Goal: Check status: Check status

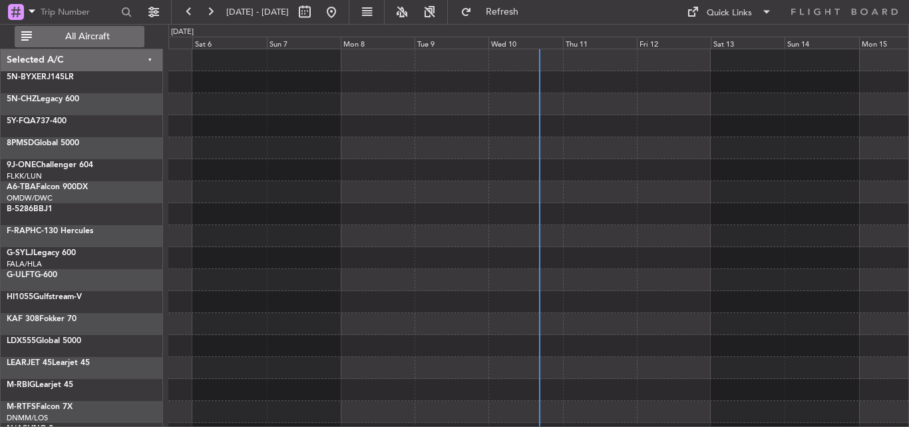
click at [109, 32] on span "All Aircraft" at bounding box center [88, 36] width 106 height 9
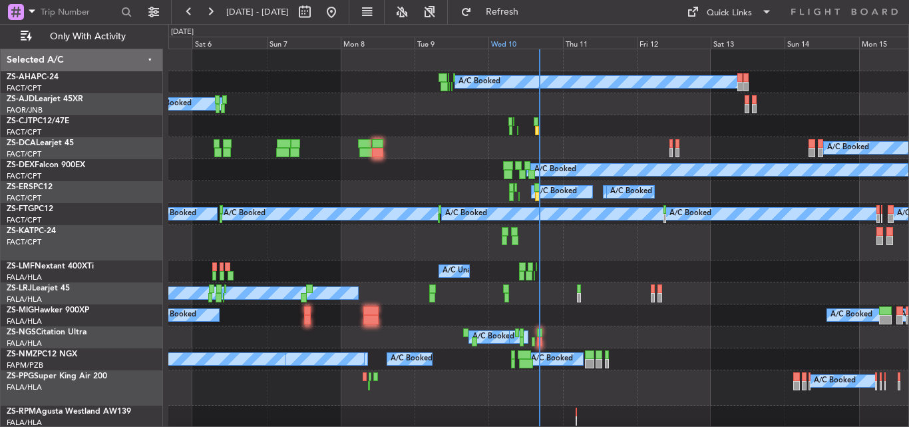
click at [512, 40] on div "Wed 10" at bounding box center [526, 43] width 74 height 12
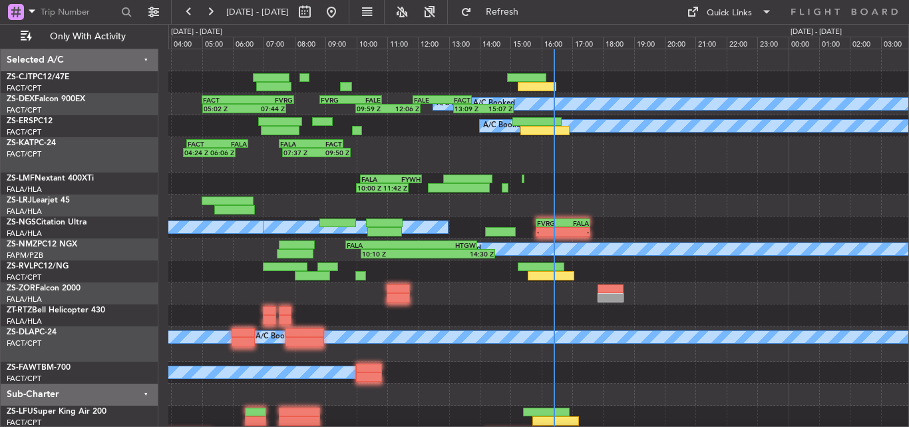
click at [596, 193] on div "A/C Booked A/C Booked 05:02 Z 07:44 Z FACT 05:00 Z FVRG 08:00 Z 09:59 Z 12:06 Z…" at bounding box center [538, 282] width 740 height 466
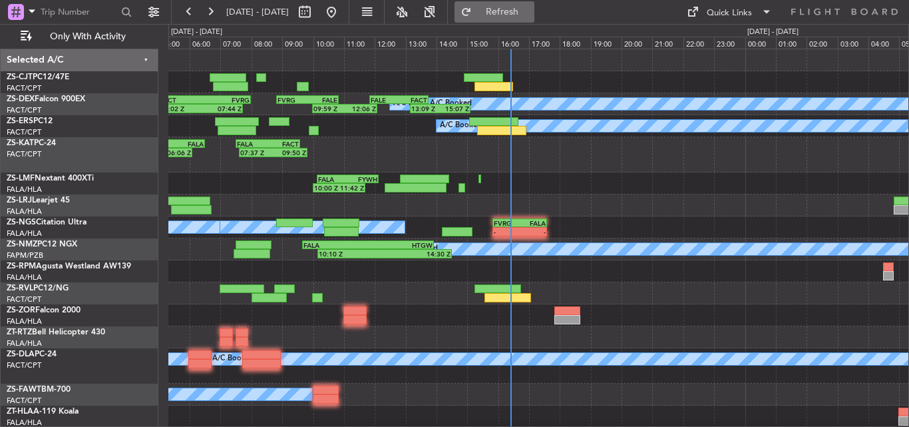
click at [534, 4] on button "Refresh" at bounding box center [495, 11] width 80 height 21
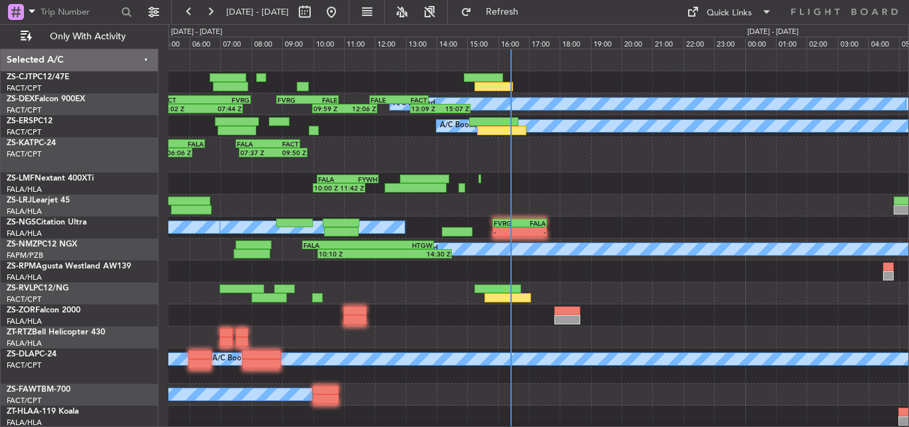
click at [577, 292] on div "A/C Booked" at bounding box center [538, 293] width 740 height 22
click at [518, 190] on div "10:00 Z 11:42 Z FALA 10:08 Z FYWH 12:08 Z" at bounding box center [538, 183] width 740 height 22
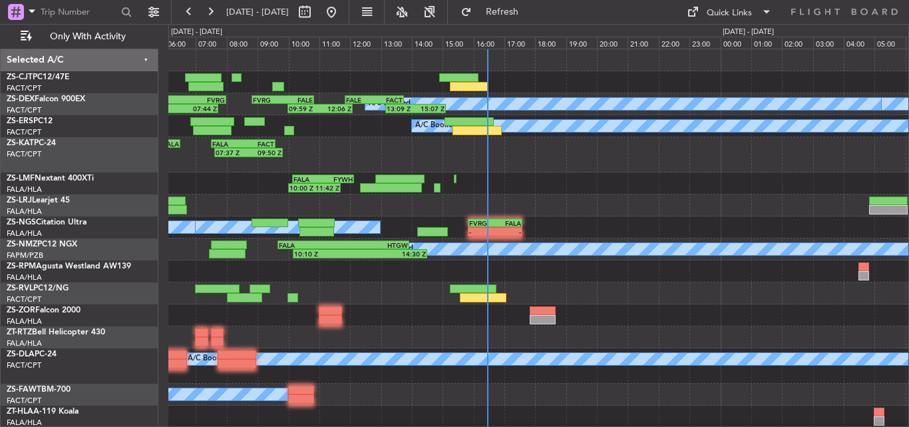
click at [586, 306] on div at bounding box center [538, 315] width 740 height 22
click at [205, 13] on button at bounding box center [210, 11] width 21 height 21
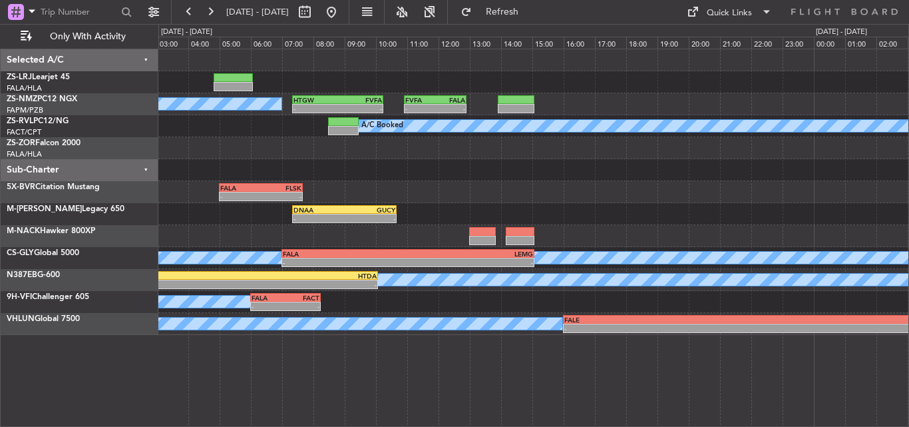
click at [480, 177] on div "A/C Booked - - HTGW 07:20 Z FVFA 10:15 Z - - FVFA 10:55 Z FALA 12:55 Z A/C Book…" at bounding box center [533, 192] width 750 height 286
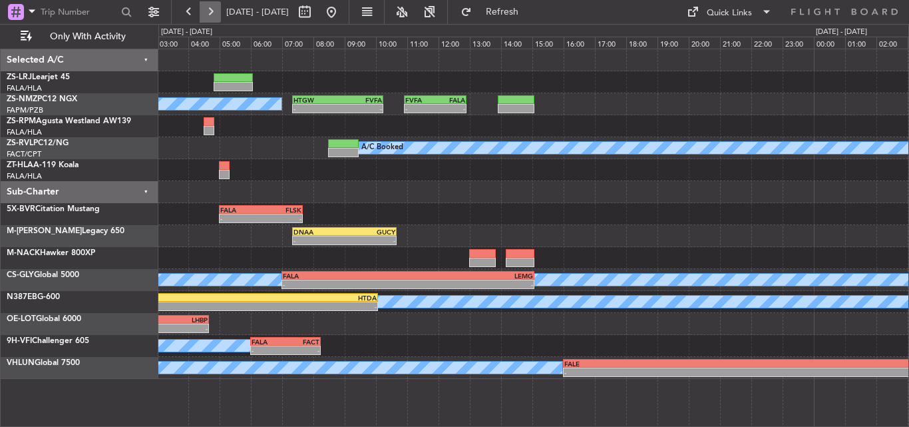
click at [216, 15] on button at bounding box center [210, 11] width 21 height 21
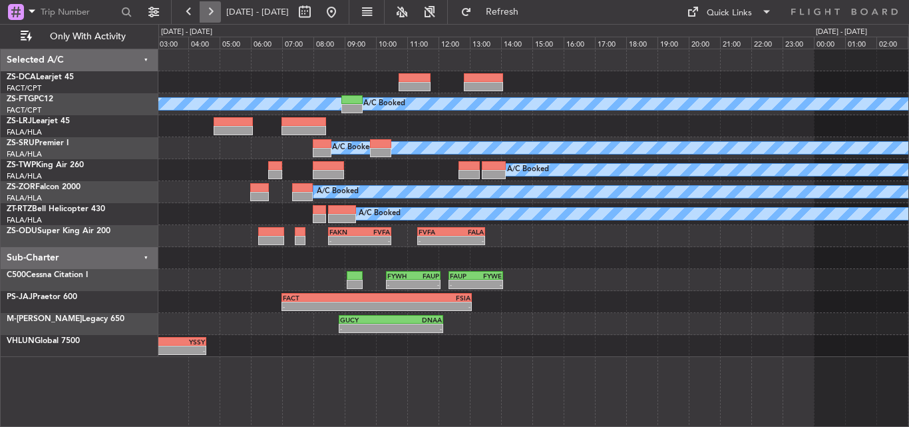
click at [218, 15] on button at bounding box center [210, 11] width 21 height 21
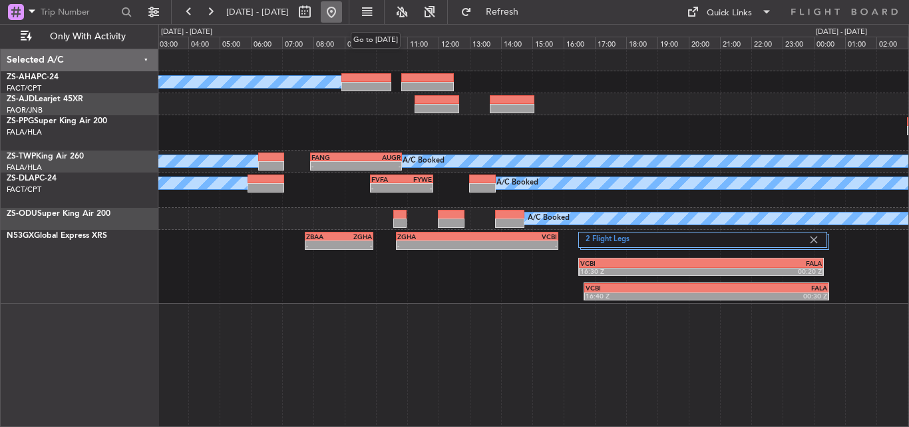
click at [342, 10] on button at bounding box center [331, 11] width 21 height 21
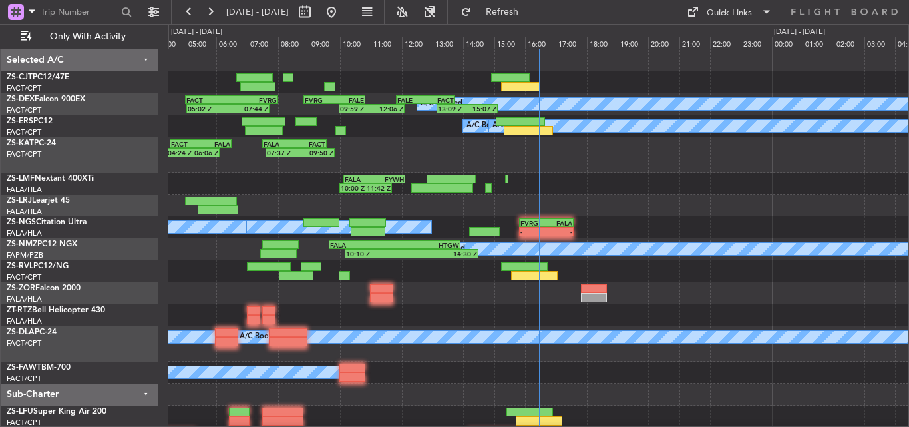
click at [418, 296] on div at bounding box center [538, 293] width 740 height 22
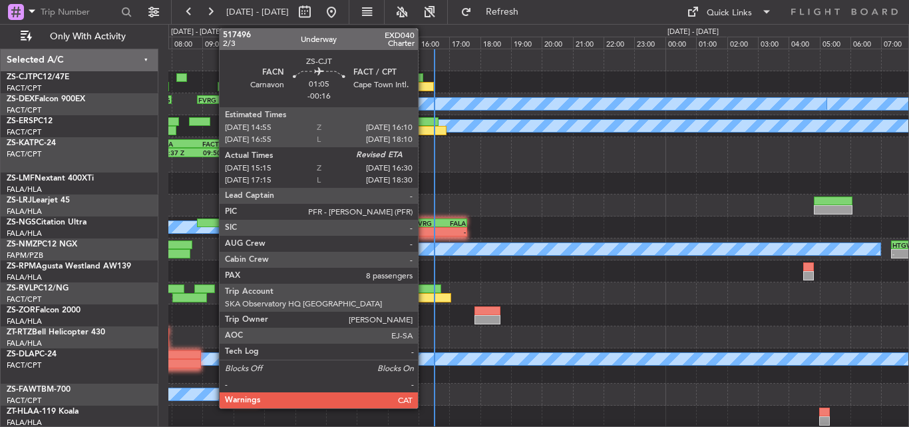
click at [424, 84] on div at bounding box center [414, 86] width 39 height 9
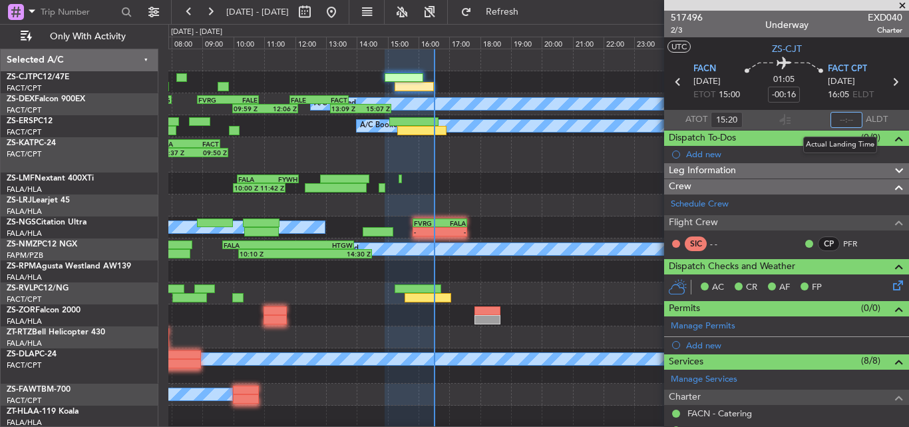
click at [843, 122] on input "text" at bounding box center [847, 120] width 32 height 16
type input "16:30"
click at [909, 2] on span at bounding box center [902, 6] width 13 height 12
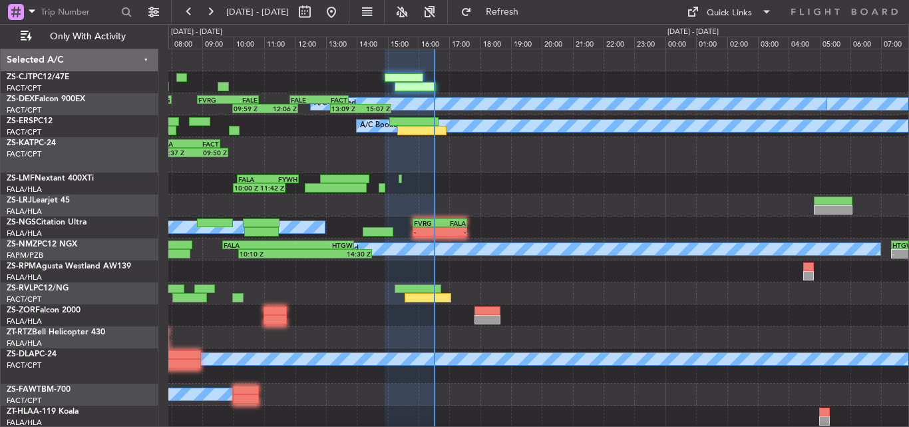
type input "0"
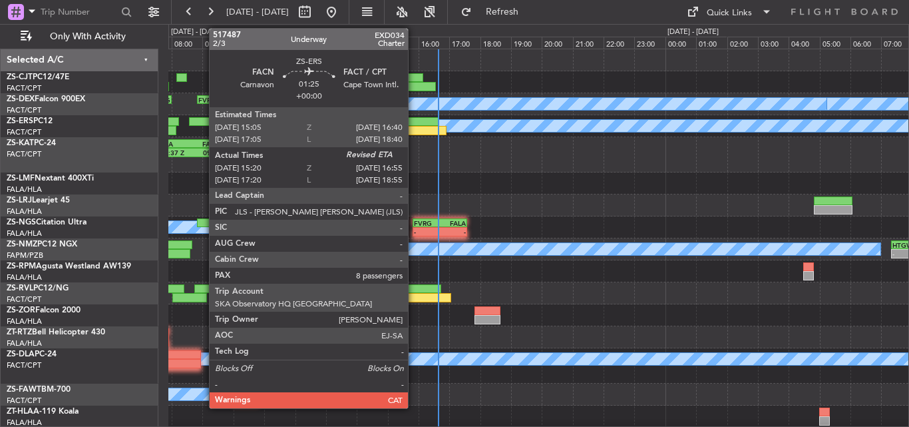
click at [414, 126] on div at bounding box center [421, 130] width 49 height 9
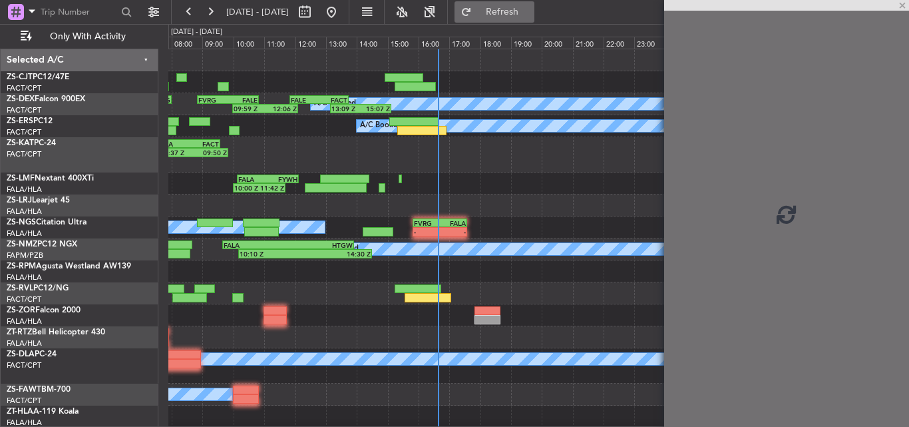
click at [530, 15] on span "Refresh" at bounding box center [503, 11] width 56 height 9
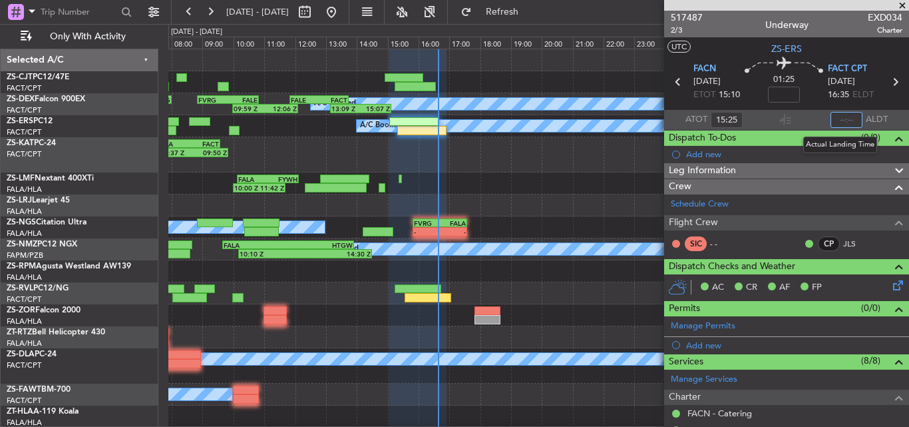
click at [843, 117] on input "text" at bounding box center [847, 120] width 32 height 16
type input "16:37"
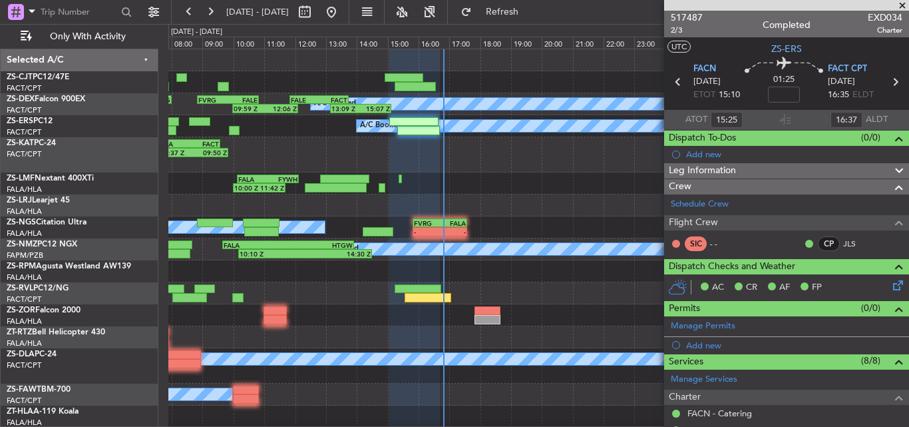
click at [906, 5] on span at bounding box center [902, 6] width 13 height 12
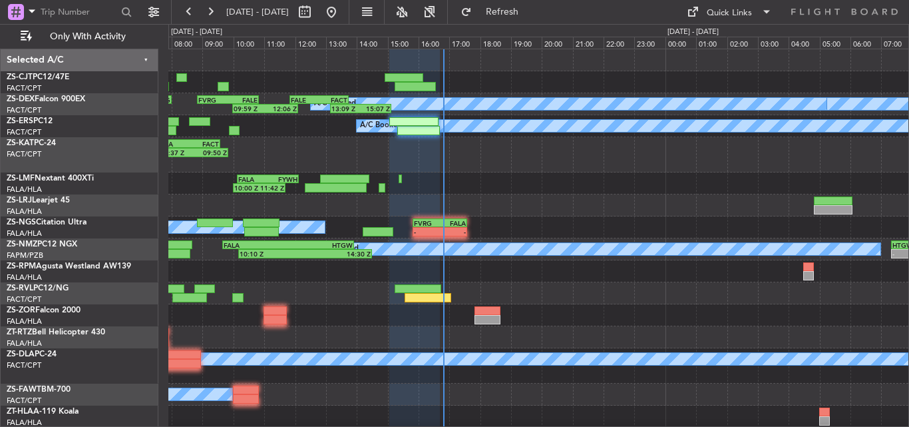
type input "0"
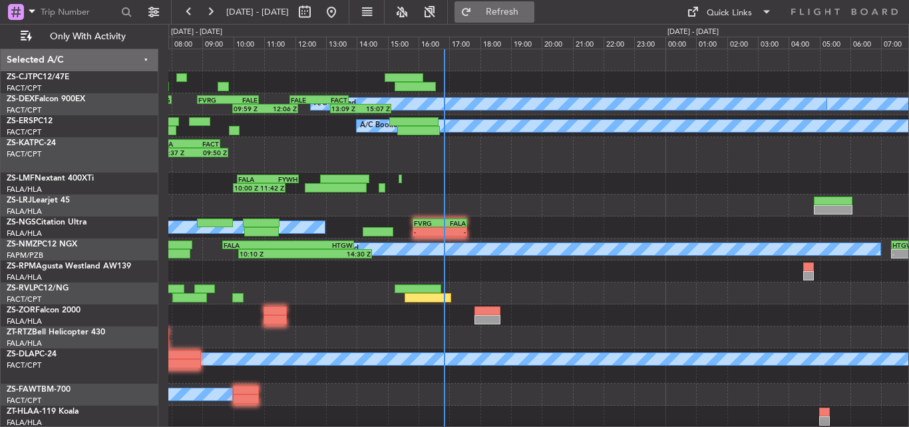
click at [524, 12] on span "Refresh" at bounding box center [503, 11] width 56 height 9
click at [530, 11] on span "Refresh" at bounding box center [503, 11] width 56 height 9
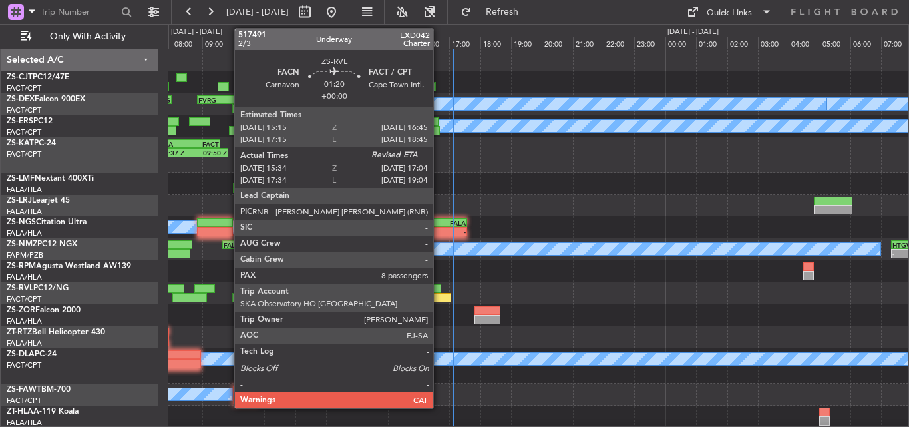
click at [439, 290] on div at bounding box center [418, 288] width 47 height 9
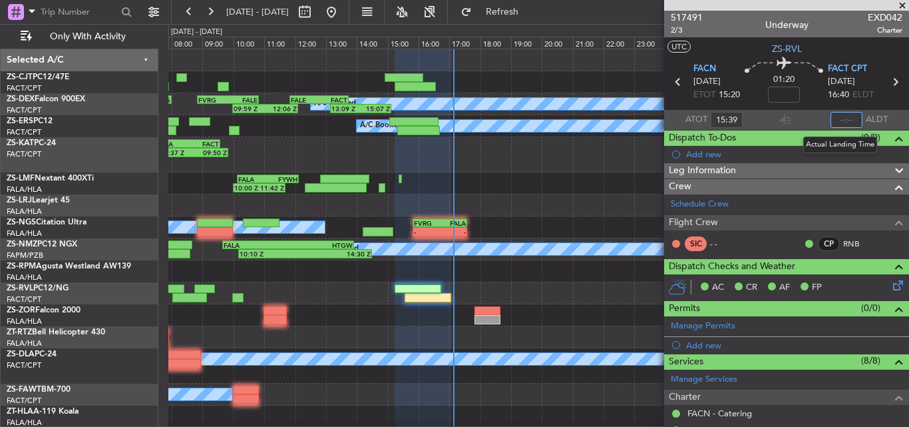
click at [841, 119] on input "text" at bounding box center [847, 120] width 32 height 16
type input "16:57"
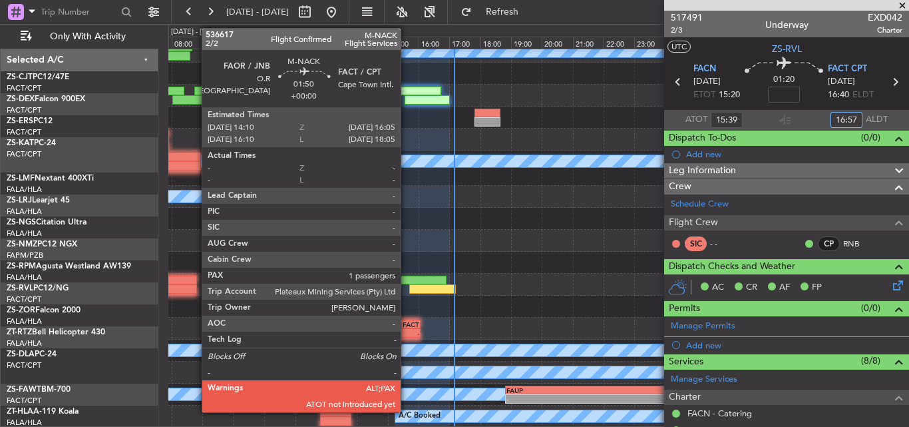
scroll to position [198, 0]
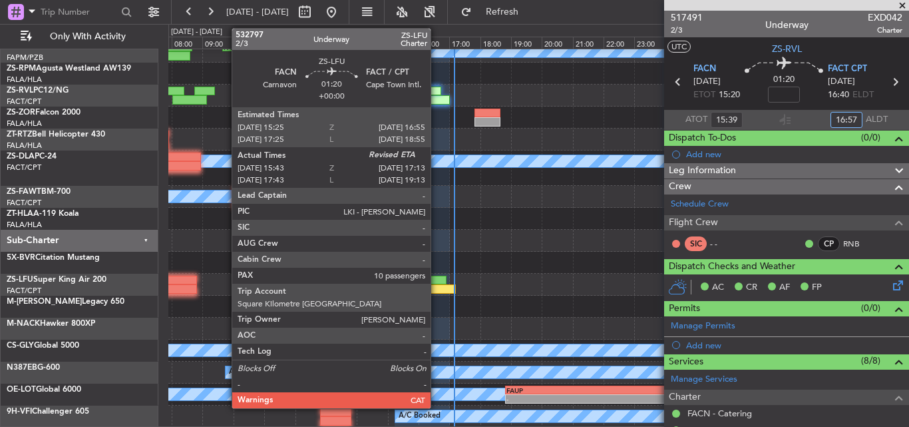
click at [437, 284] on div at bounding box center [423, 280] width 47 height 9
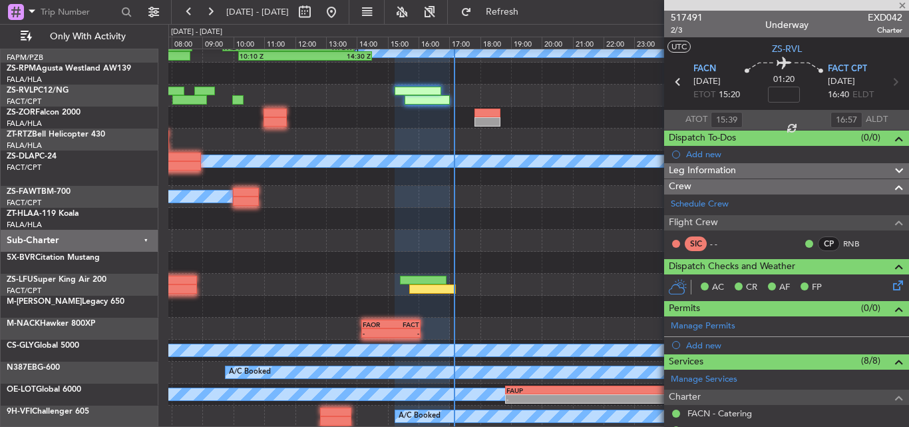
type input "15:48"
type input "10"
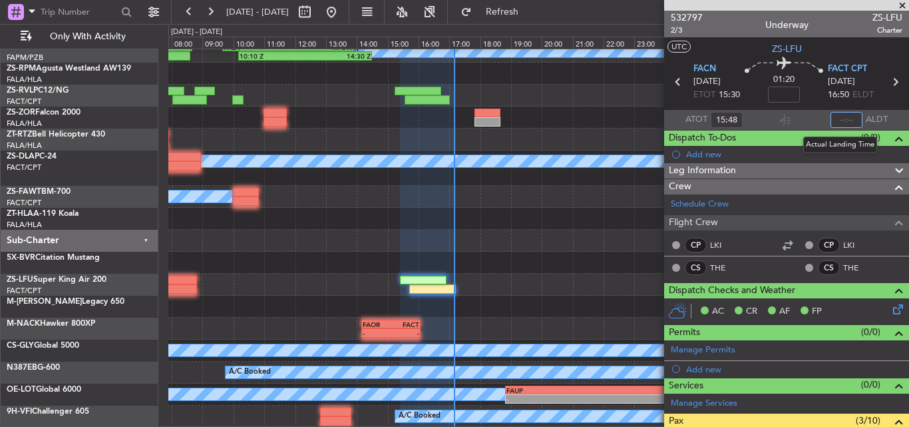
click at [844, 118] on input "text" at bounding box center [847, 120] width 32 height 16
click at [592, 268] on div "- - FALA 05:00 Z FLSK 07:40 Z" at bounding box center [538, 263] width 740 height 22
type input "17:05"
click at [590, 254] on div "- - FALA 05:00 Z FLSK 07:40 Z" at bounding box center [538, 263] width 740 height 22
click at [904, 7] on span at bounding box center [902, 6] width 13 height 12
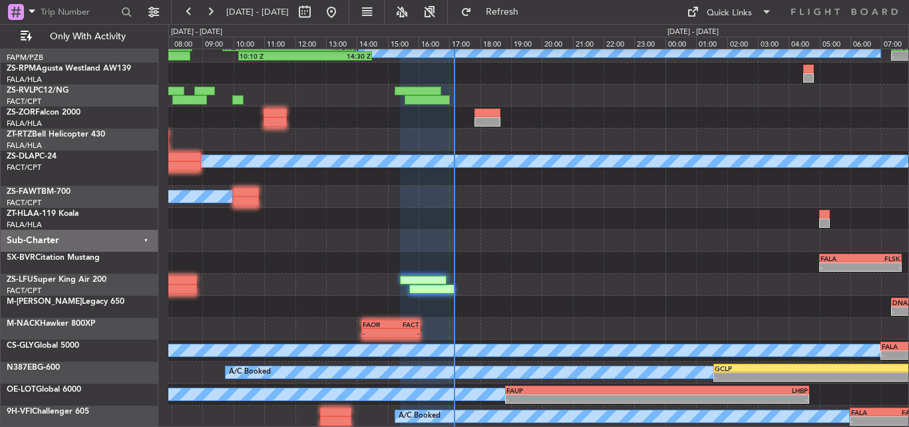
type input "0"
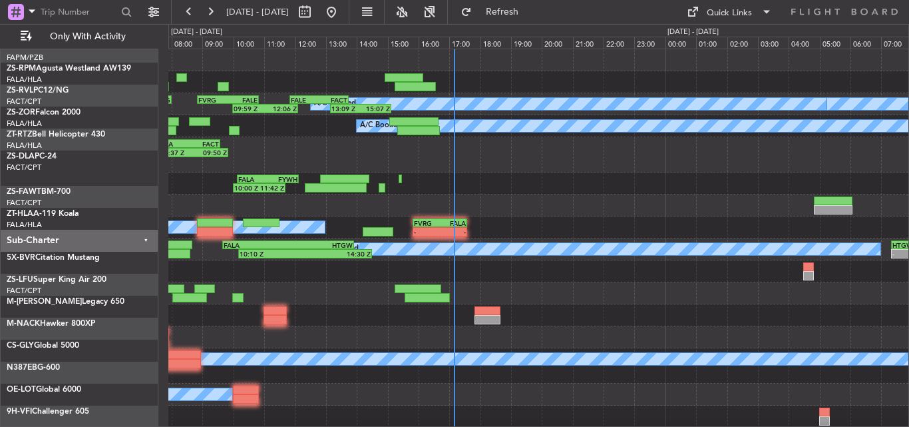
scroll to position [0, 0]
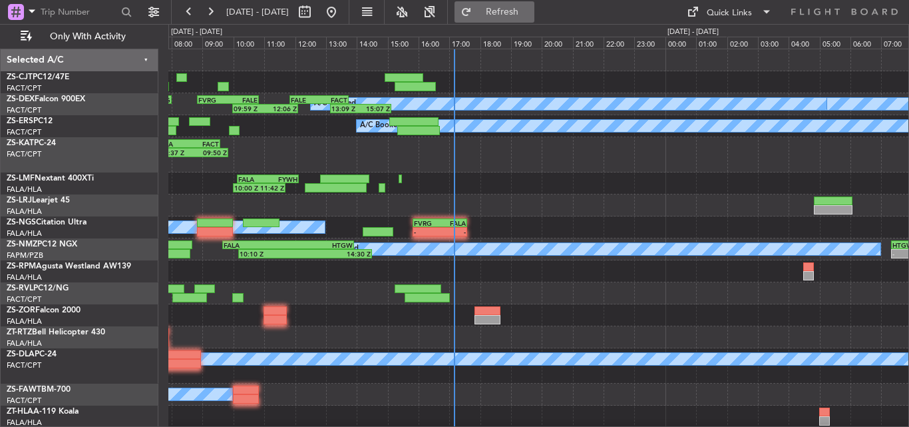
click at [512, 18] on button "Refresh" at bounding box center [495, 11] width 80 height 21
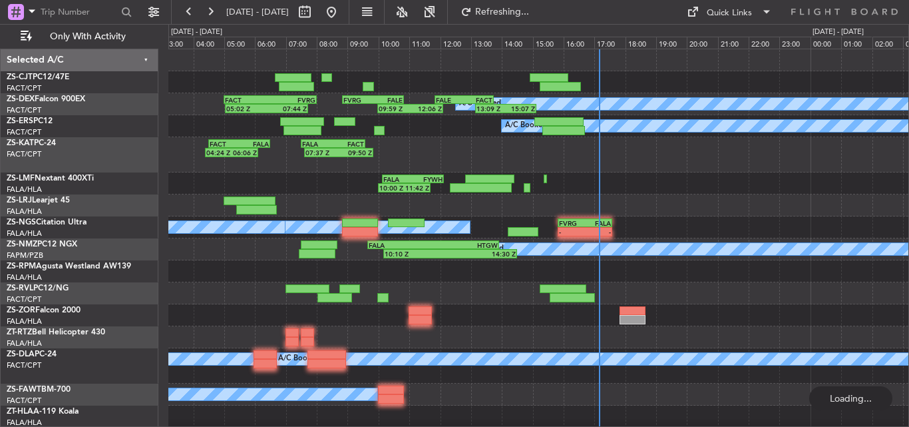
click at [536, 199] on div at bounding box center [538, 205] width 740 height 22
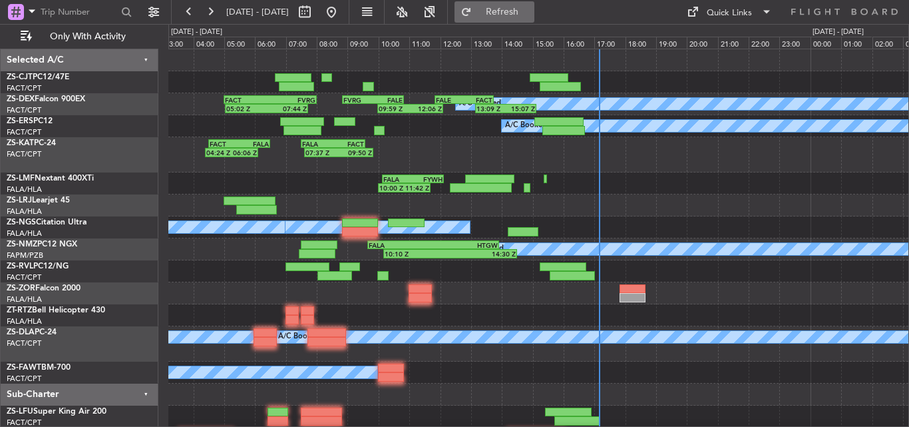
click at [530, 13] on span "Refresh" at bounding box center [503, 11] width 56 height 9
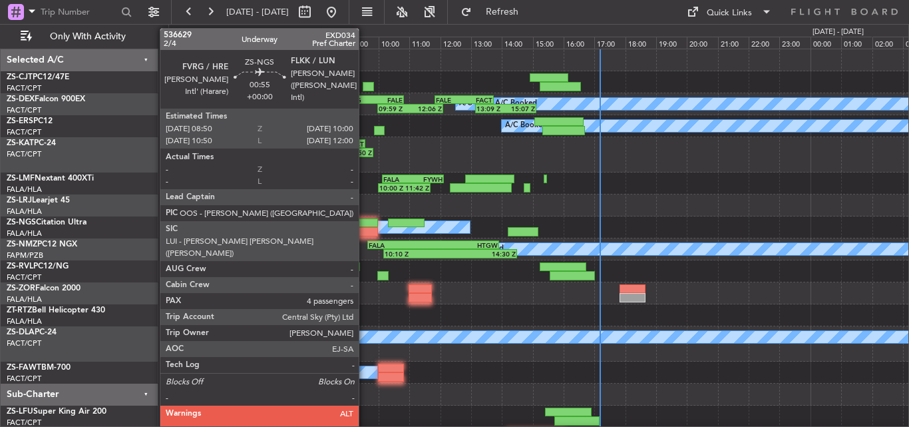
click at [365, 224] on div at bounding box center [360, 222] width 37 height 9
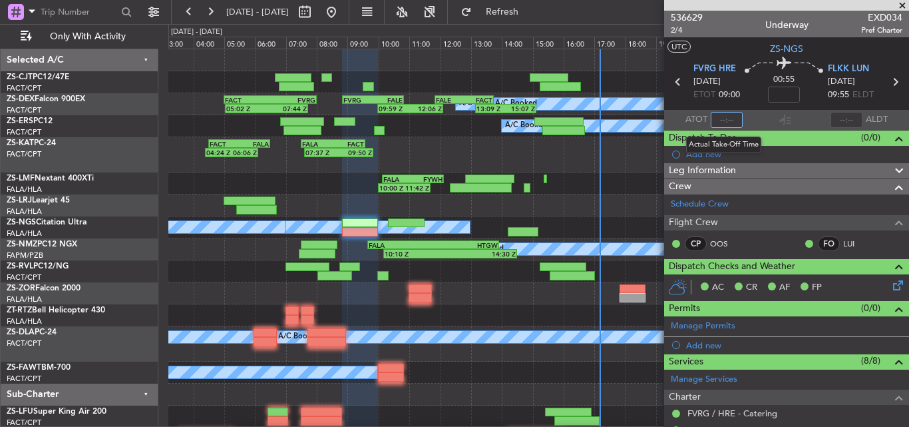
click at [727, 120] on input "text" at bounding box center [727, 120] width 32 height 16
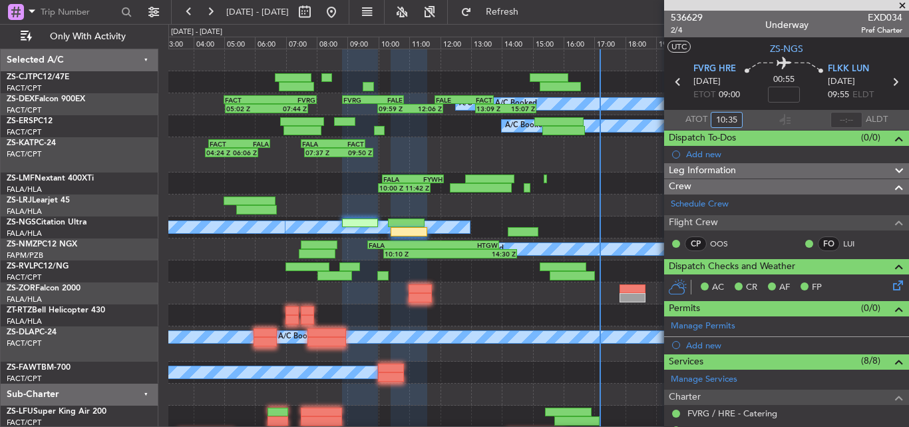
type input "10:35"
click at [841, 116] on input "text" at bounding box center [847, 120] width 32 height 16
type input "11:22"
click at [905, 4] on span at bounding box center [902, 6] width 13 height 12
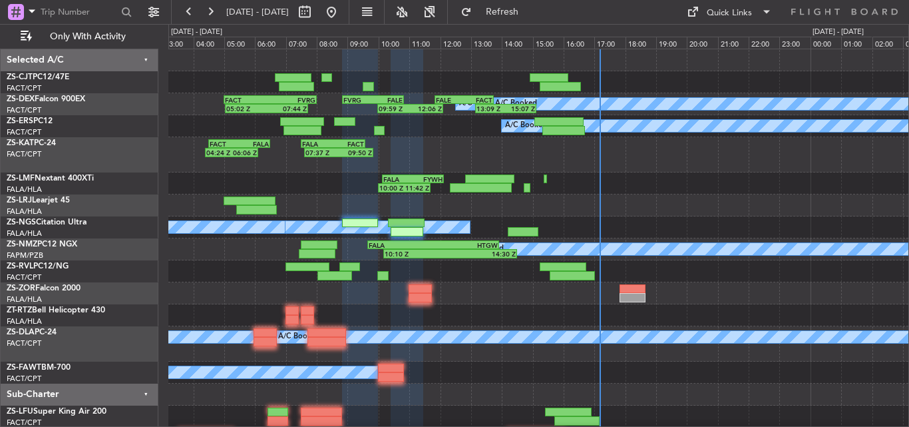
type input "0"
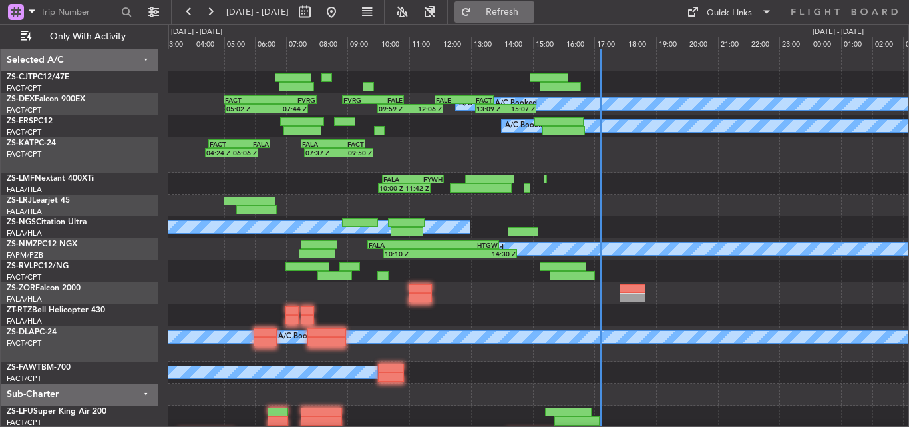
click at [530, 15] on span "Refresh" at bounding box center [503, 11] width 56 height 9
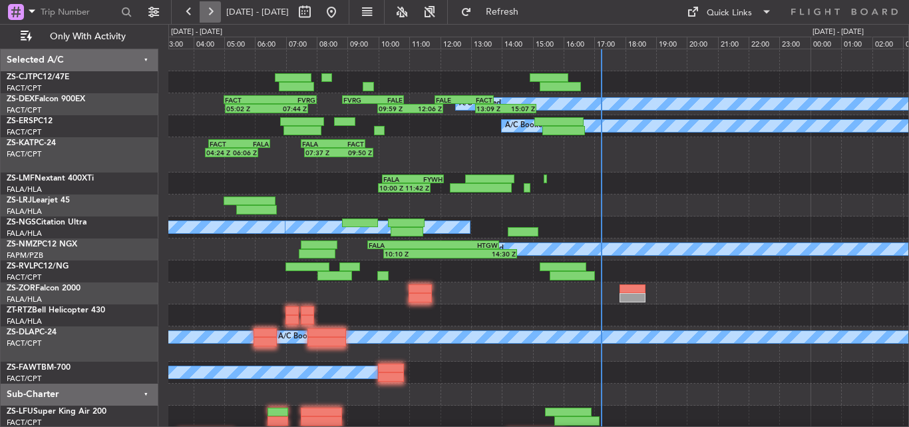
click at [210, 12] on button at bounding box center [210, 11] width 21 height 21
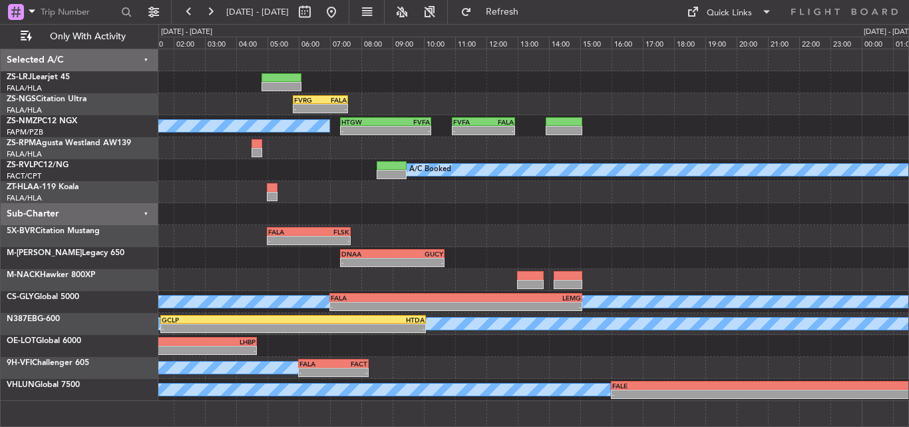
click at [235, 201] on div at bounding box center [533, 192] width 750 height 22
click at [524, 9] on span "Refresh" at bounding box center [503, 11] width 56 height 9
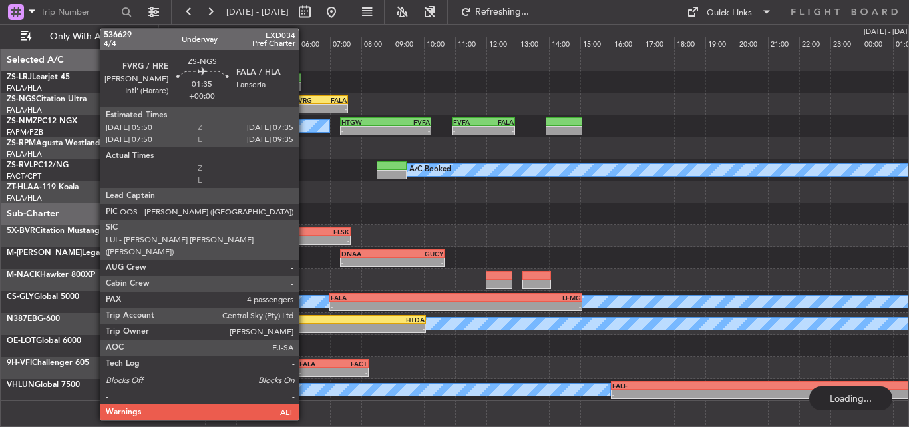
click at [305, 103] on div "FVRG" at bounding box center [307, 100] width 26 height 8
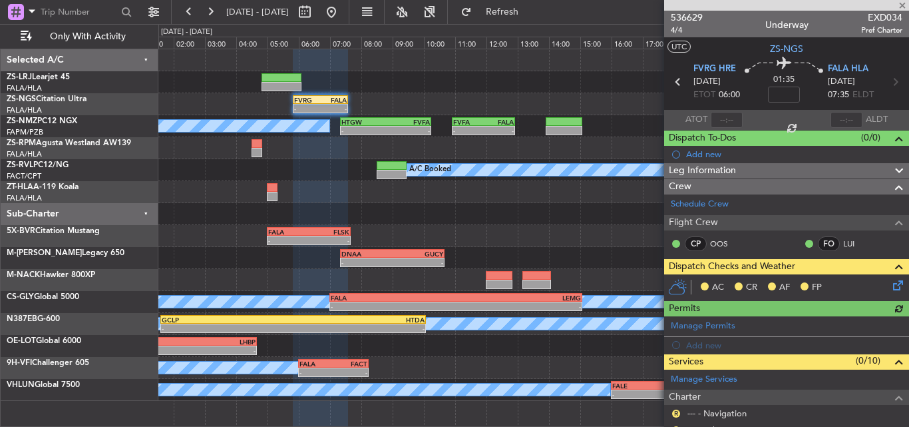
click at [897, 288] on div "AC CR AF FP" at bounding box center [786, 287] width 245 height 27
click at [893, 282] on icon at bounding box center [896, 283] width 11 height 11
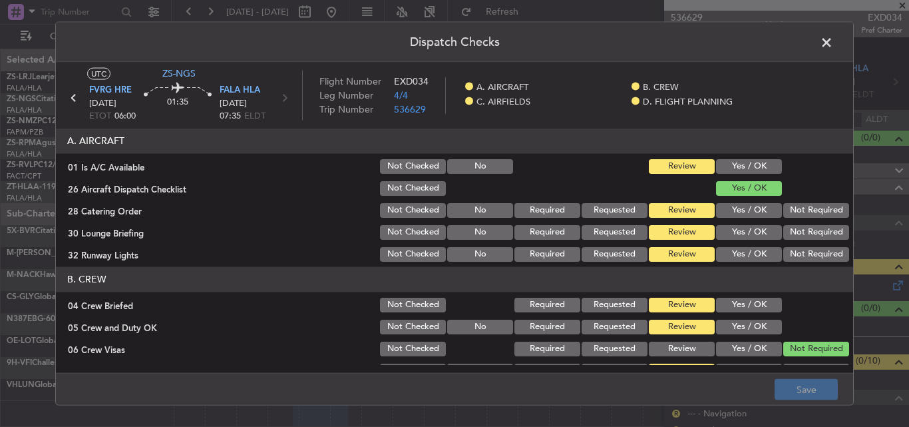
click at [744, 166] on button "Yes / OK" at bounding box center [749, 165] width 66 height 15
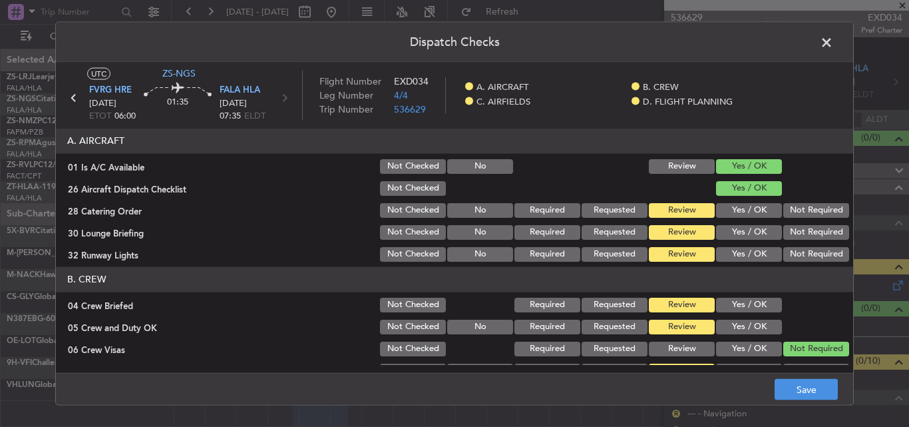
click at [813, 218] on div "Not Required" at bounding box center [814, 209] width 67 height 19
click at [793, 212] on button "Not Required" at bounding box center [816, 209] width 66 height 15
click at [789, 225] on button "Not Required" at bounding box center [816, 231] width 66 height 15
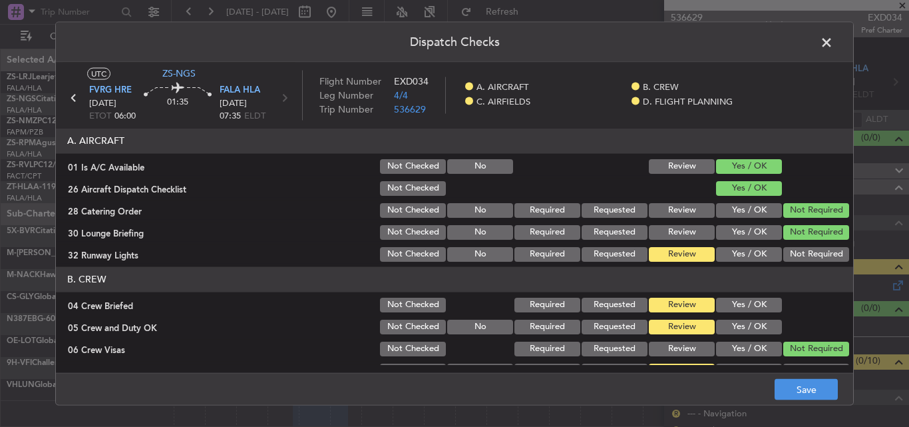
click at [789, 251] on button "Not Required" at bounding box center [816, 253] width 66 height 15
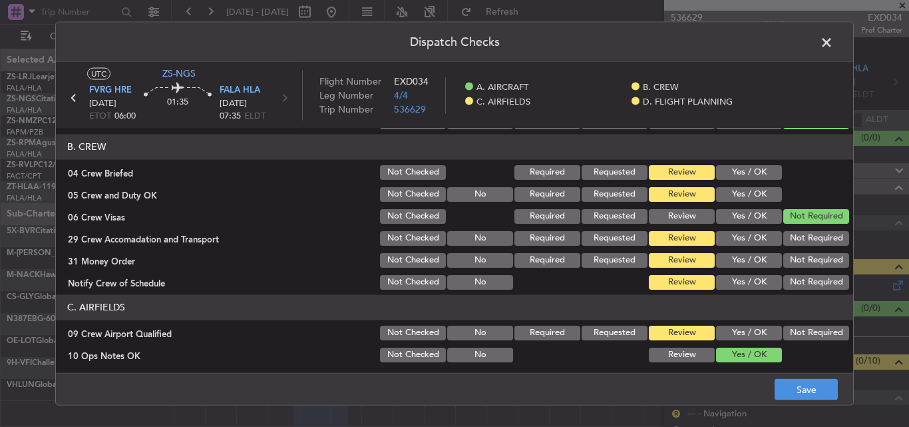
scroll to position [133, 0]
click at [751, 168] on button "Yes / OK" at bounding box center [749, 171] width 66 height 15
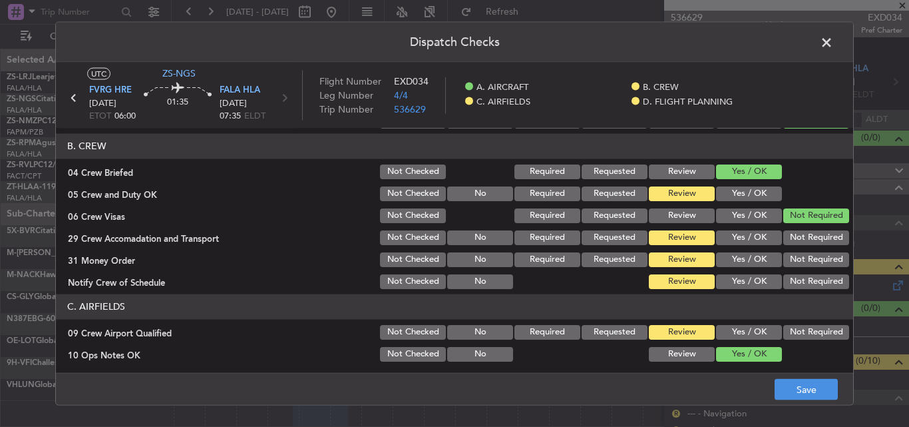
drag, startPoint x: 753, startPoint y: 185, endPoint x: 756, endPoint y: 195, distance: 10.3
click at [753, 189] on div "Yes / OK" at bounding box center [747, 193] width 67 height 19
click at [757, 196] on button "Yes / OK" at bounding box center [749, 193] width 66 height 15
drag, startPoint x: 808, startPoint y: 240, endPoint x: 804, endPoint y: 256, distance: 16.5
click at [805, 241] on button "Not Required" at bounding box center [816, 237] width 66 height 15
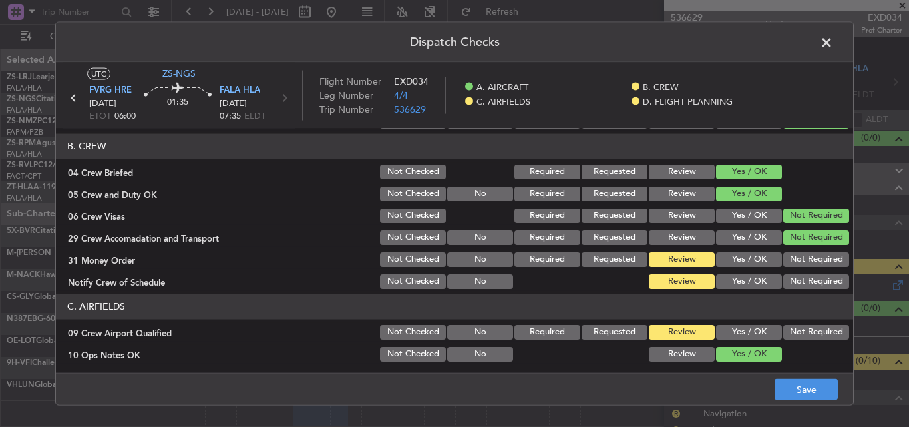
drag, startPoint x: 803, startPoint y: 259, endPoint x: 795, endPoint y: 283, distance: 25.3
click at [803, 259] on button "Not Required" at bounding box center [816, 259] width 66 height 15
click at [790, 282] on button "Not Required" at bounding box center [816, 281] width 66 height 15
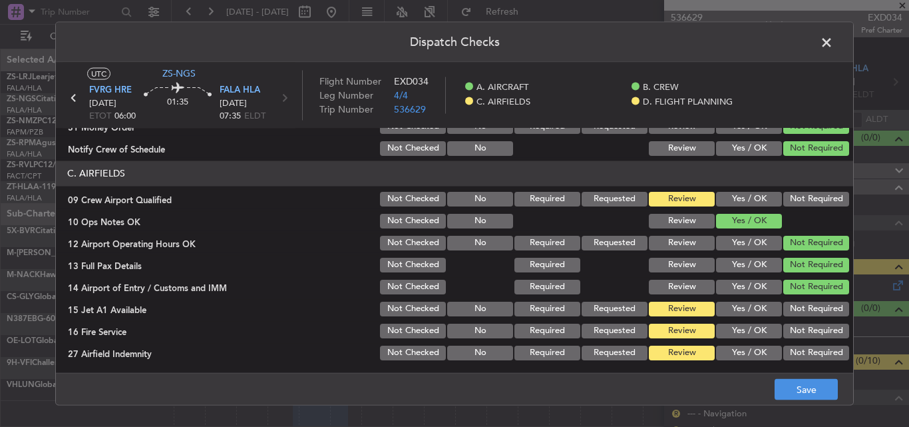
click at [797, 192] on button "Not Required" at bounding box center [816, 198] width 66 height 15
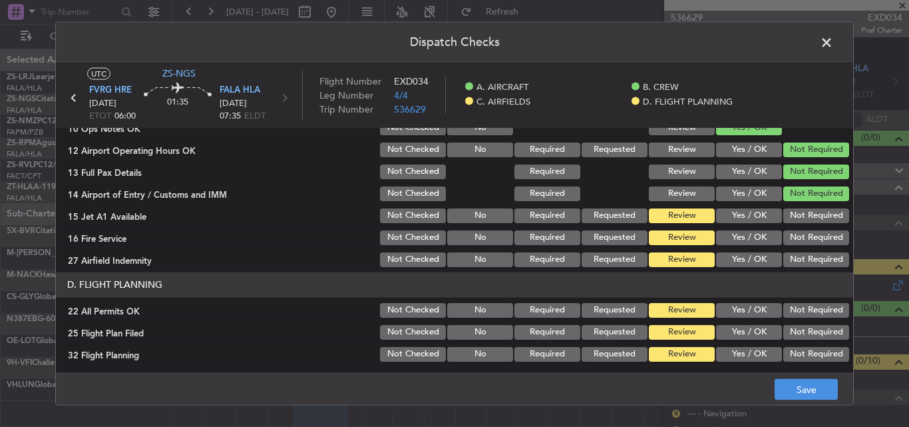
scroll to position [361, 0]
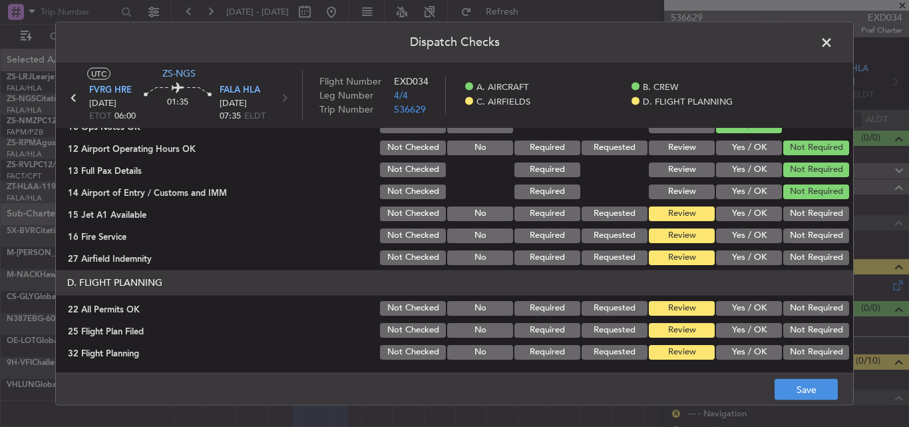
drag, startPoint x: 787, startPoint y: 214, endPoint x: 789, endPoint y: 234, distance: 20.7
click at [787, 220] on button "Not Required" at bounding box center [816, 213] width 66 height 15
click at [789, 240] on button "Not Required" at bounding box center [816, 235] width 66 height 15
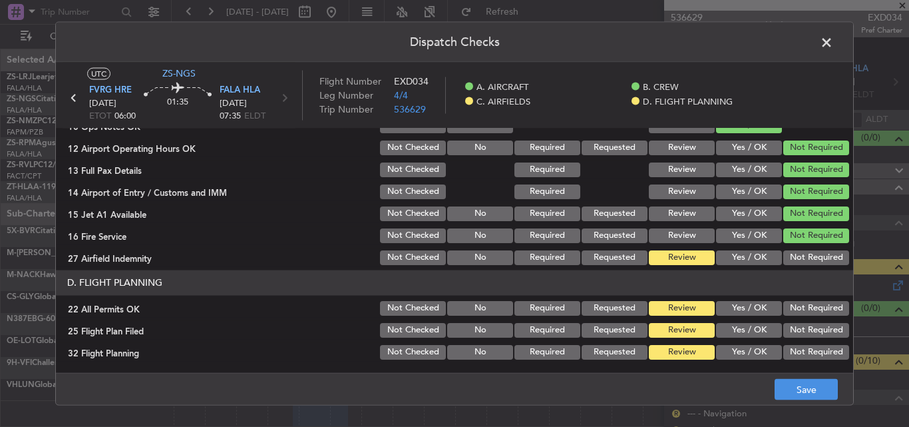
click at [783, 261] on button "Not Required" at bounding box center [816, 257] width 66 height 15
drag, startPoint x: 803, startPoint y: 311, endPoint x: 787, endPoint y: 315, distance: 15.7
click at [801, 312] on button "Not Required" at bounding box center [816, 307] width 66 height 15
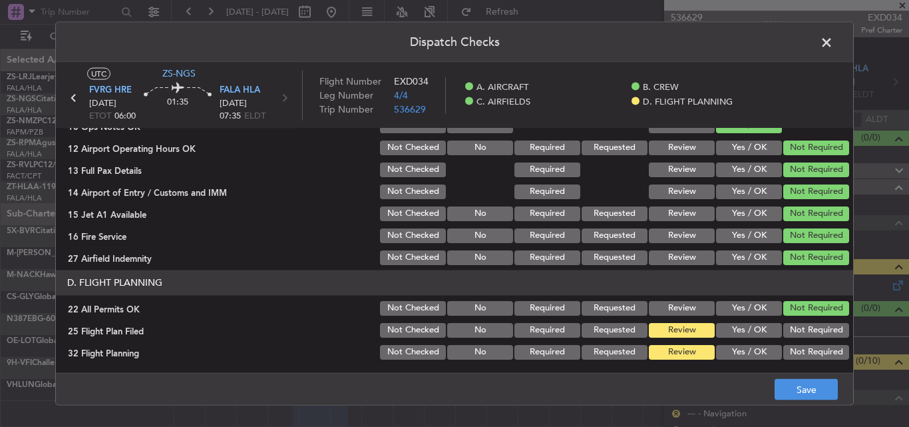
click at [746, 333] on button "Yes / OK" at bounding box center [749, 329] width 66 height 15
drag, startPoint x: 743, startPoint y: 349, endPoint x: 789, endPoint y: 399, distance: 68.3
click at [742, 349] on button "Yes / OK" at bounding box center [749, 351] width 66 height 15
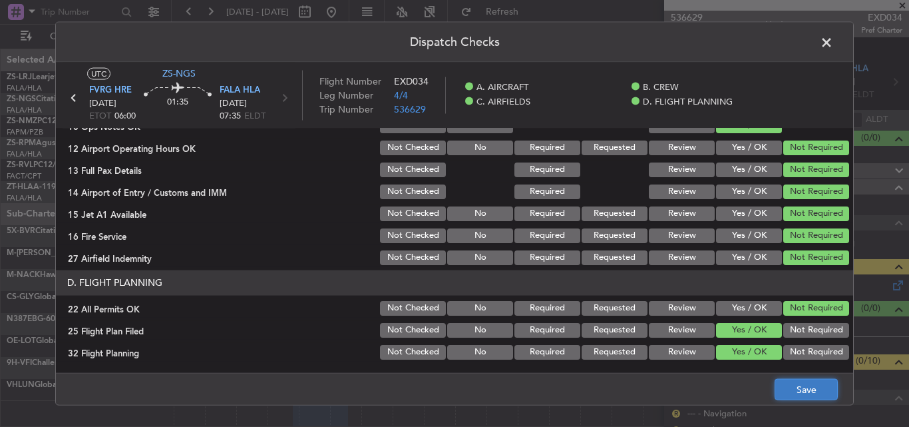
click at [794, 389] on button "Save" at bounding box center [806, 389] width 63 height 21
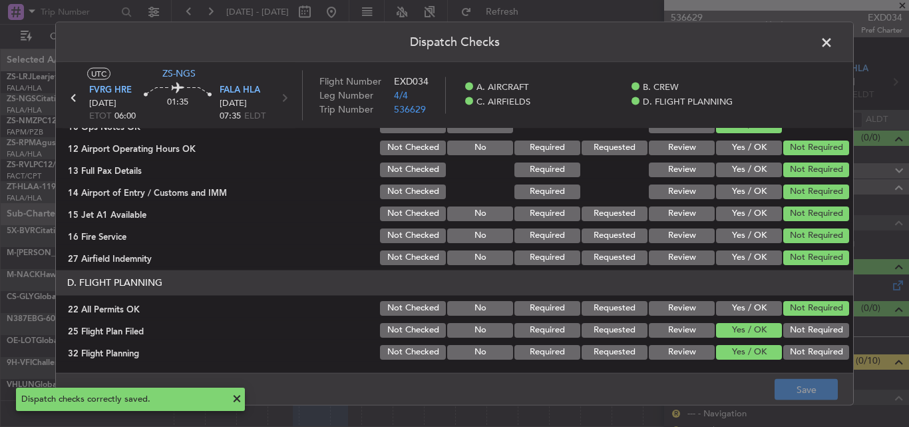
click at [833, 41] on span at bounding box center [833, 45] width 0 height 27
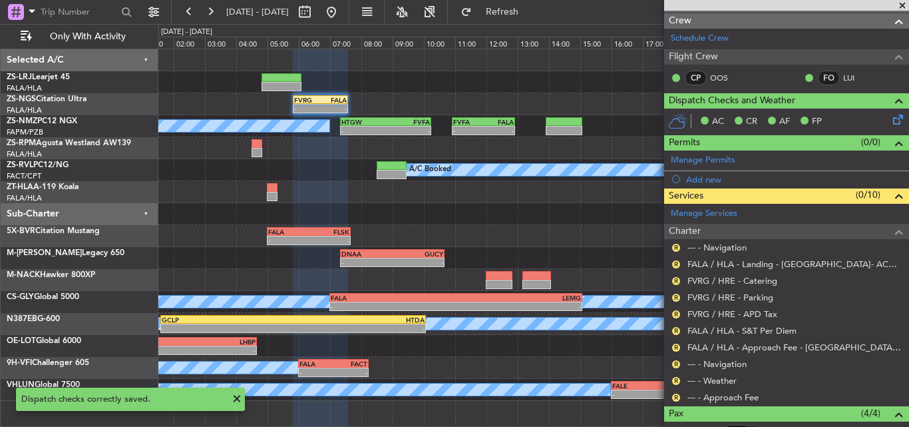
scroll to position [200, 0]
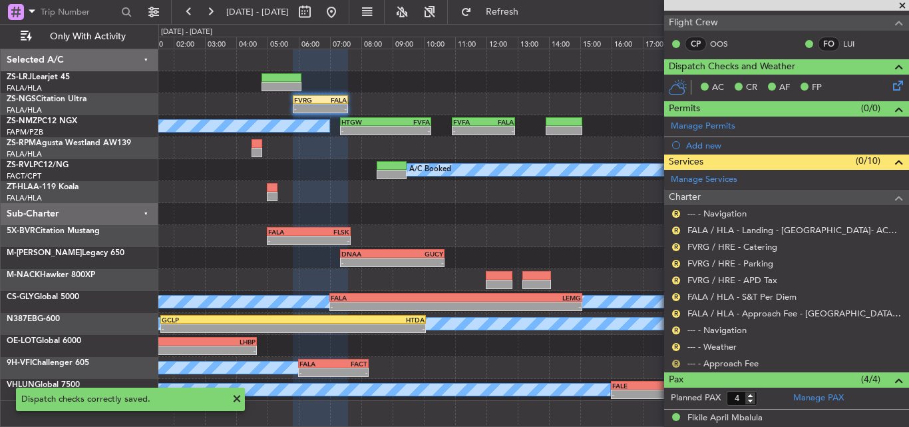
click at [678, 361] on button "R" at bounding box center [676, 363] width 8 height 8
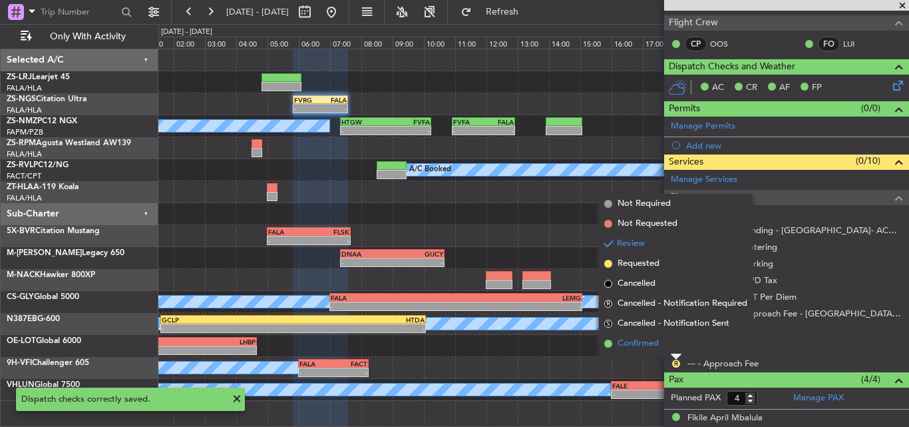
click at [659, 344] on span "Confirmed" at bounding box center [638, 343] width 41 height 13
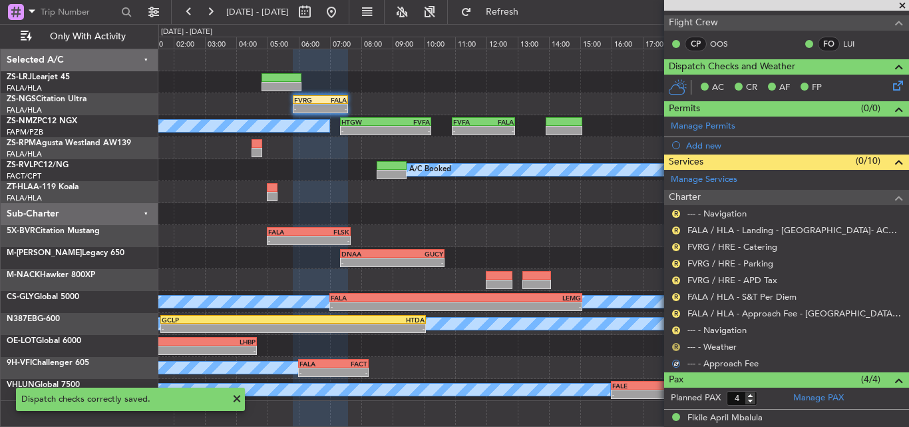
click at [674, 347] on button "R" at bounding box center [676, 347] width 8 height 8
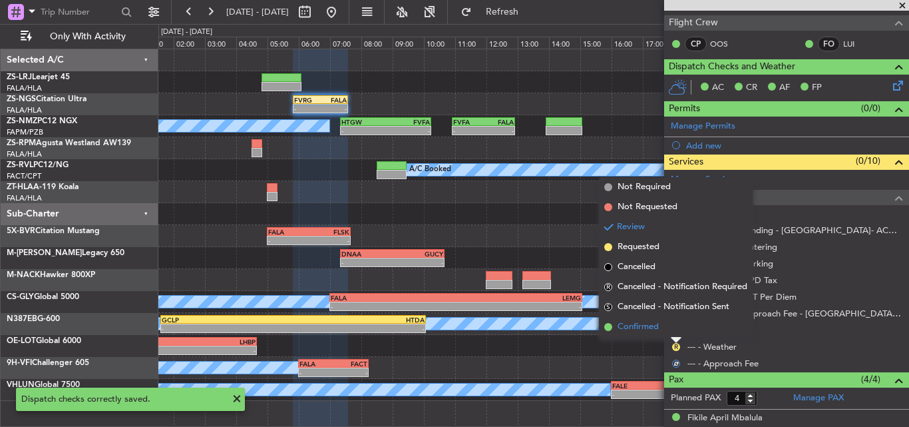
click at [668, 327] on li "Confirmed" at bounding box center [676, 327] width 154 height 20
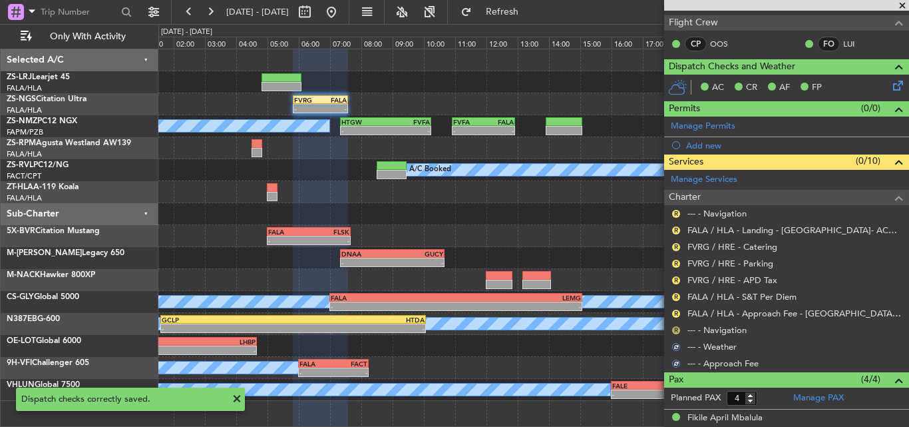
click at [676, 328] on button "R" at bounding box center [676, 330] width 8 height 8
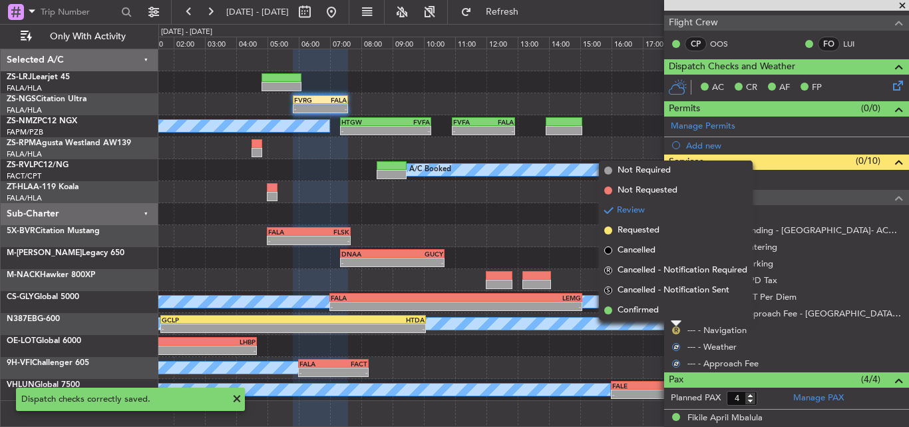
click at [673, 315] on li "Confirmed" at bounding box center [676, 310] width 154 height 20
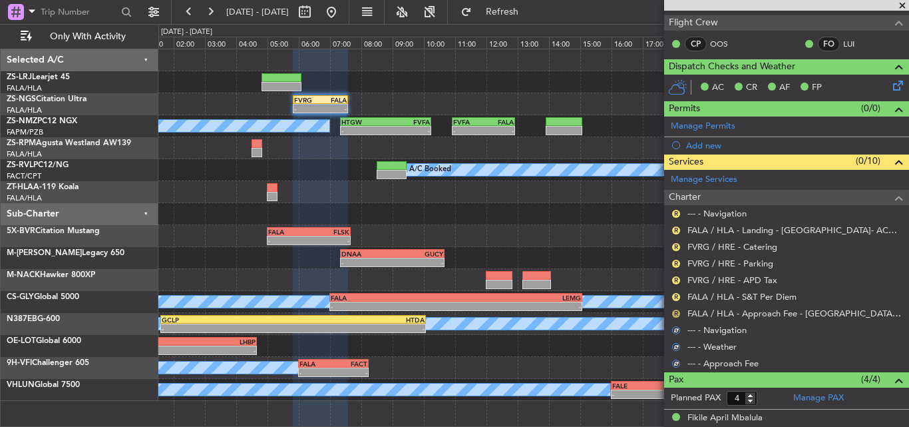
click at [673, 313] on button "R" at bounding box center [676, 313] width 8 height 8
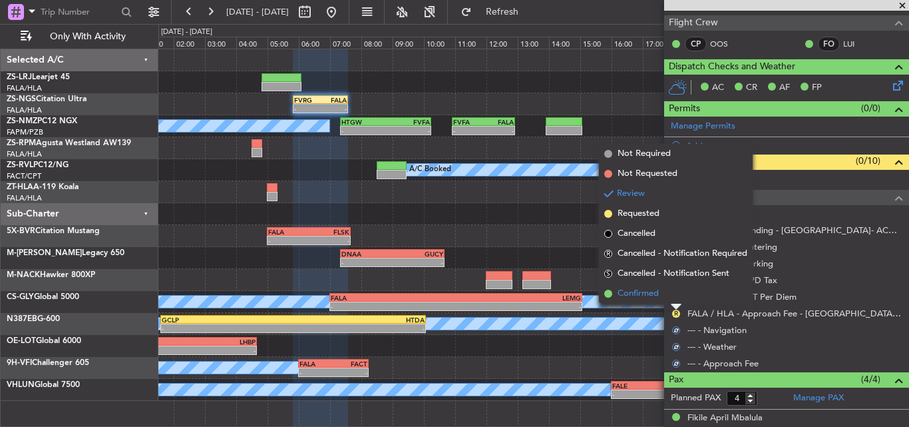
click at [673, 296] on li "Confirmed" at bounding box center [676, 294] width 154 height 20
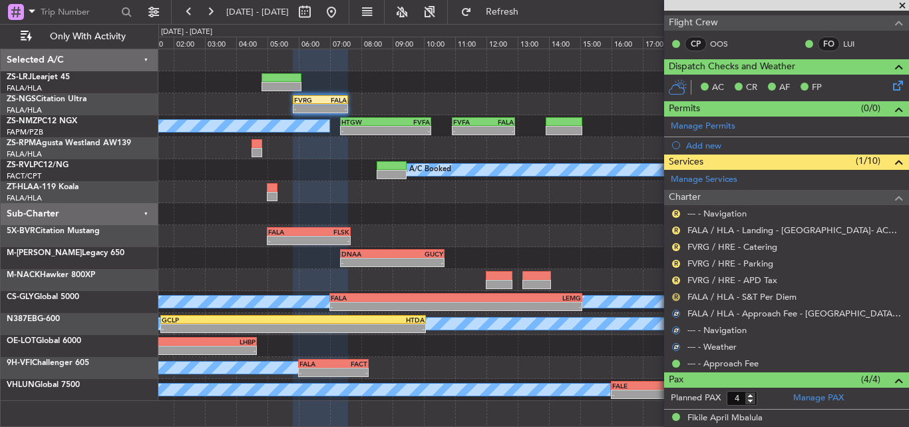
click at [676, 294] on button "R" at bounding box center [676, 297] width 8 height 8
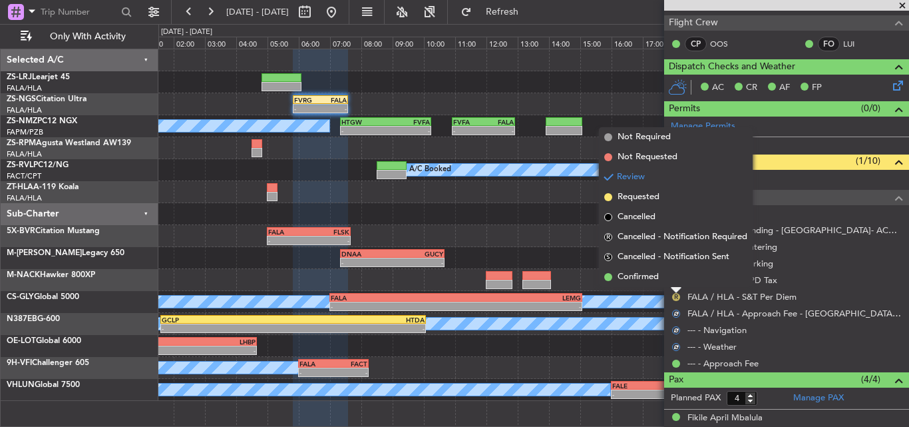
click at [676, 277] on li "Confirmed" at bounding box center [676, 277] width 154 height 20
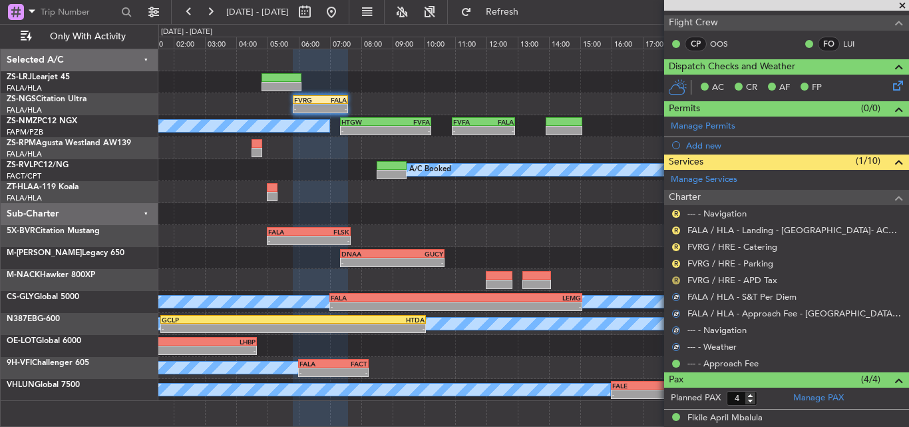
click at [676, 280] on button "R" at bounding box center [676, 280] width 8 height 8
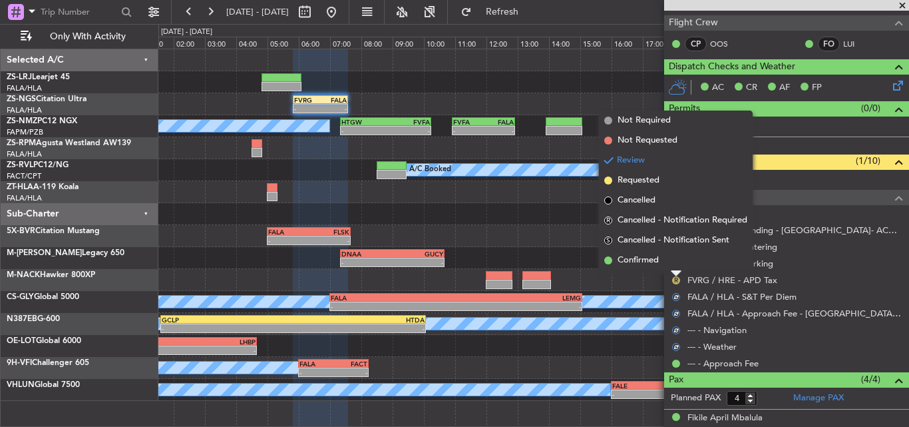
click at [672, 266] on li "Confirmed" at bounding box center [676, 260] width 154 height 20
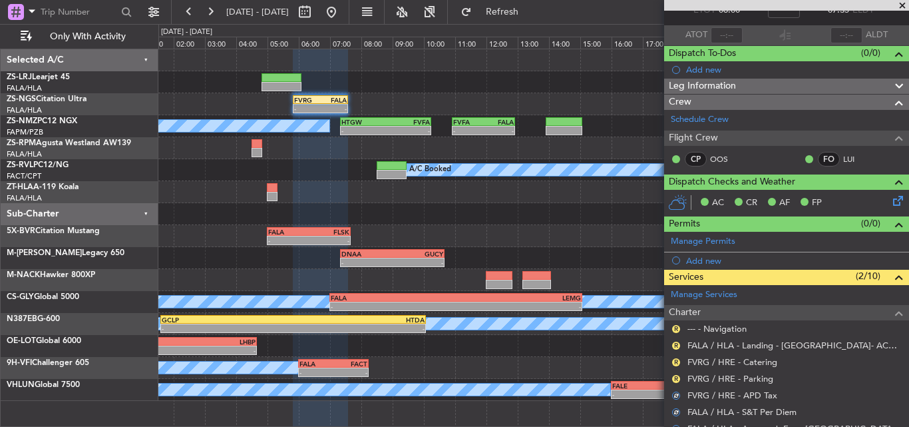
scroll to position [67, 0]
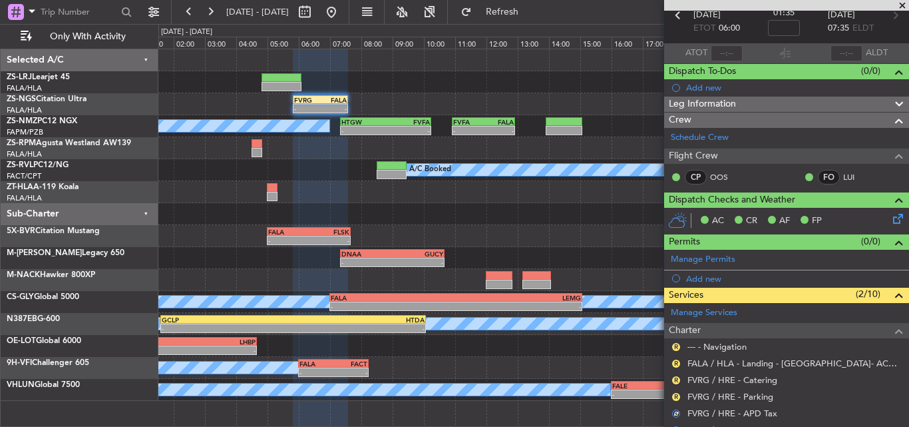
click at [678, 391] on mat-tooltip-component "Review" at bounding box center [676, 374] width 48 height 35
click at [671, 399] on nimbus-traffic-light "R" at bounding box center [676, 396] width 11 height 11
click at [674, 396] on button "R" at bounding box center [676, 397] width 8 height 8
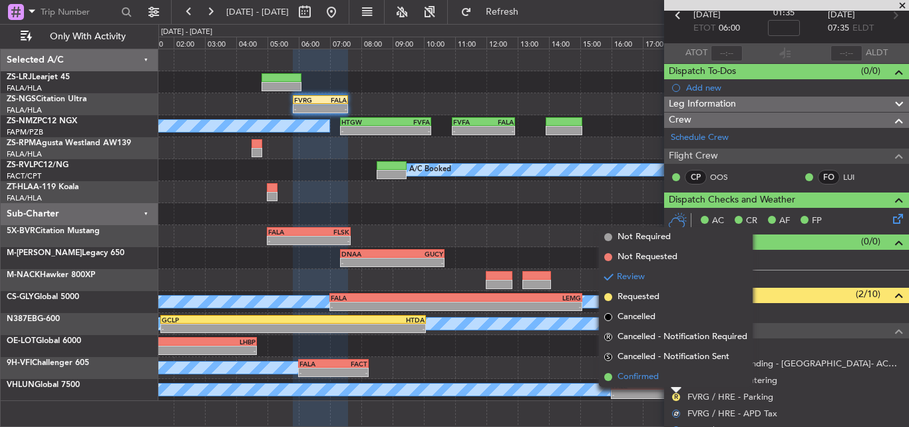
click at [666, 379] on li "Confirmed" at bounding box center [676, 377] width 154 height 20
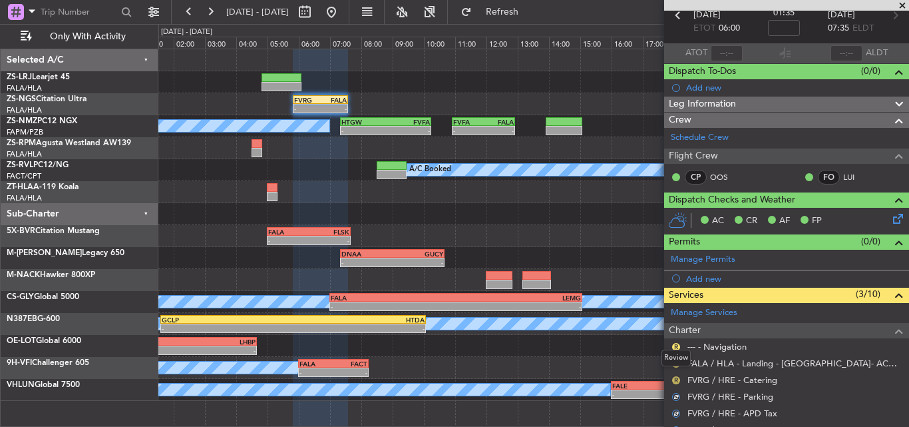
click at [678, 379] on button "R" at bounding box center [676, 380] width 8 height 8
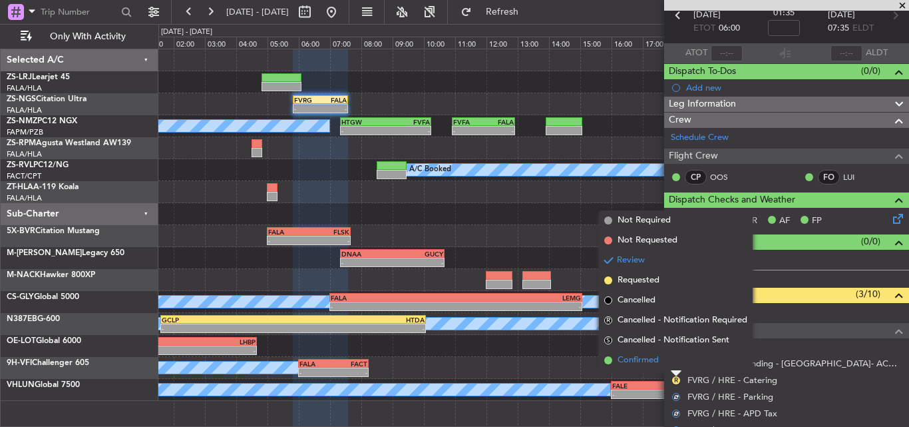
click at [640, 359] on span "Confirmed" at bounding box center [638, 359] width 41 height 13
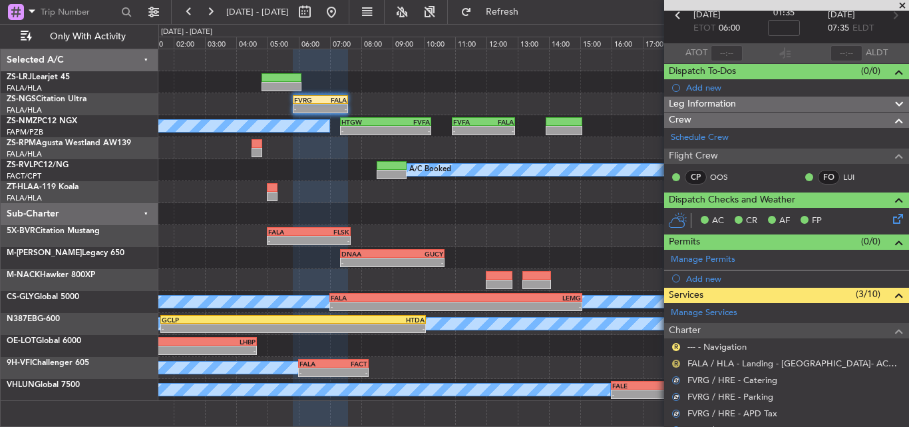
click at [674, 362] on button "R" at bounding box center [676, 363] width 8 height 8
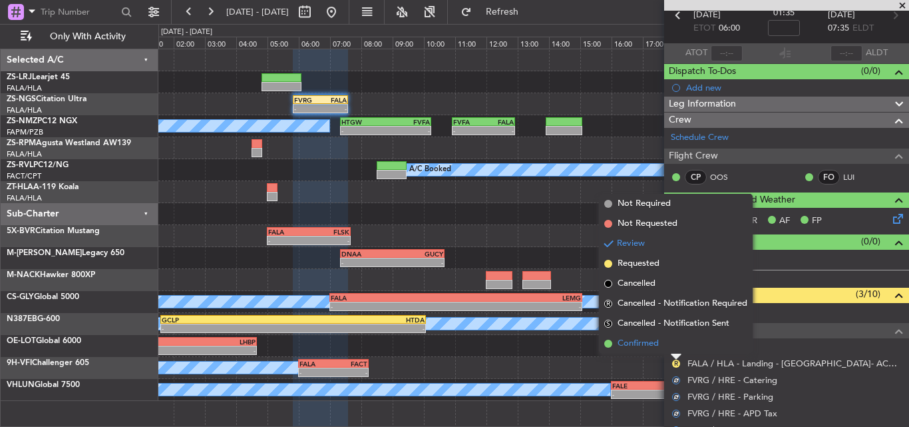
click at [658, 341] on span "Confirmed" at bounding box center [638, 343] width 41 height 13
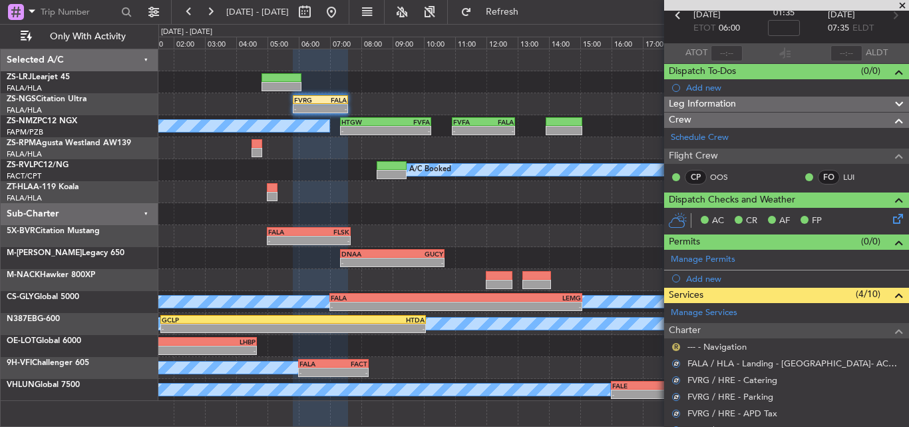
click at [677, 348] on button "R" at bounding box center [676, 347] width 8 height 8
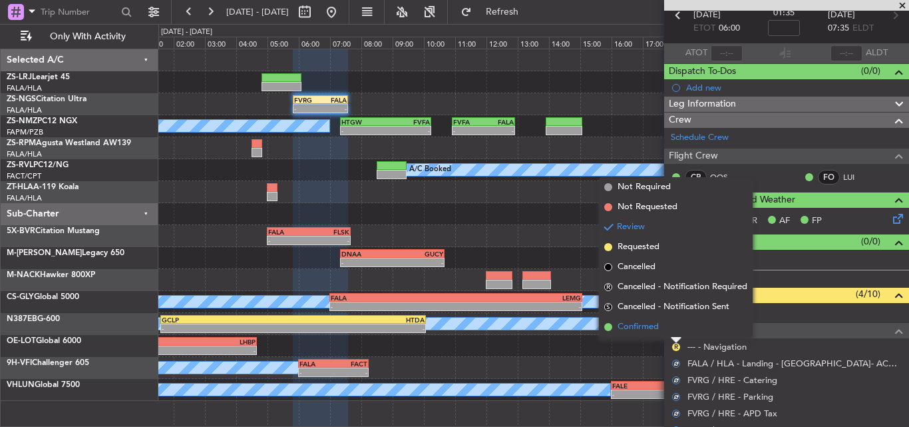
click at [642, 324] on span "Confirmed" at bounding box center [638, 326] width 41 height 13
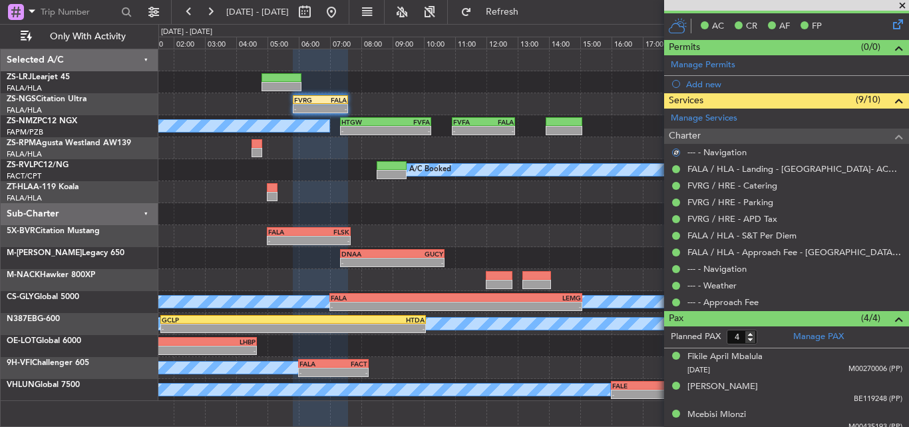
scroll to position [229, 0]
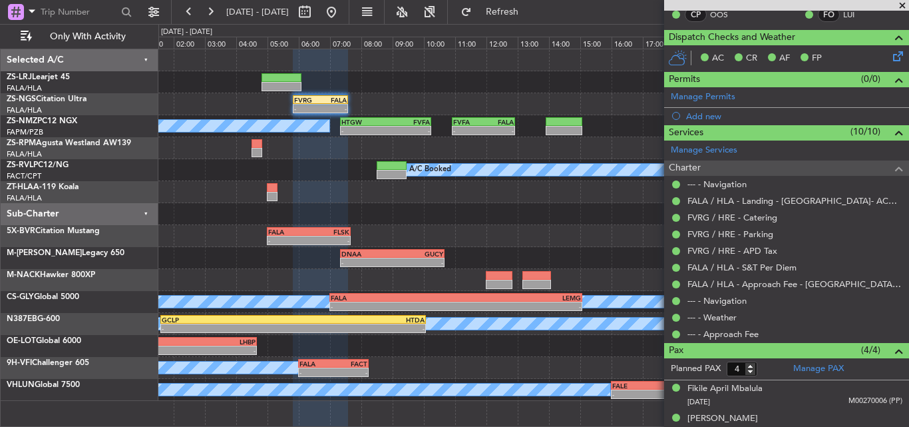
click at [905, 3] on span at bounding box center [902, 6] width 13 height 12
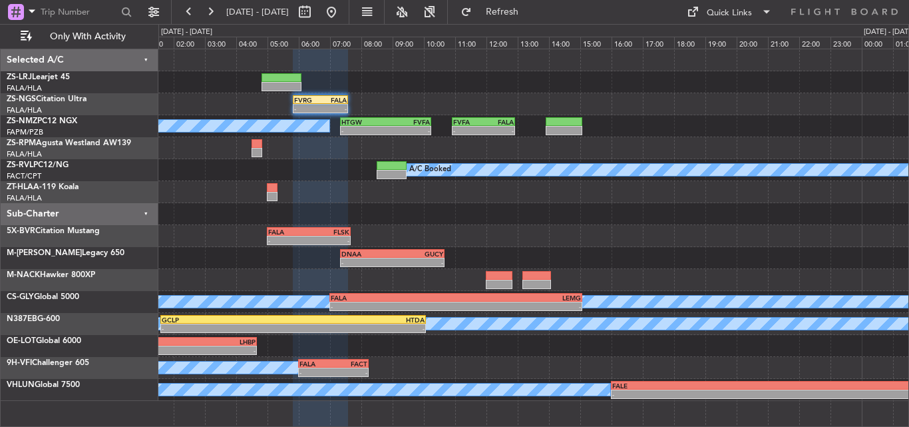
type input "0"
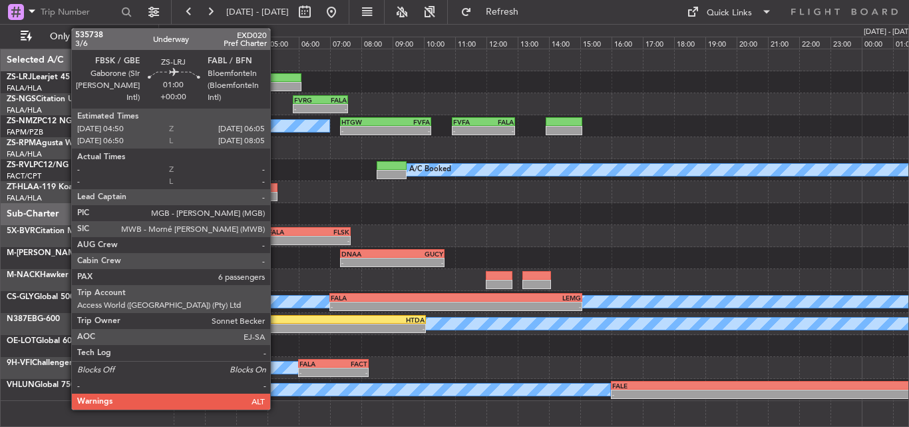
click at [276, 82] on div at bounding box center [281, 86] width 39 height 9
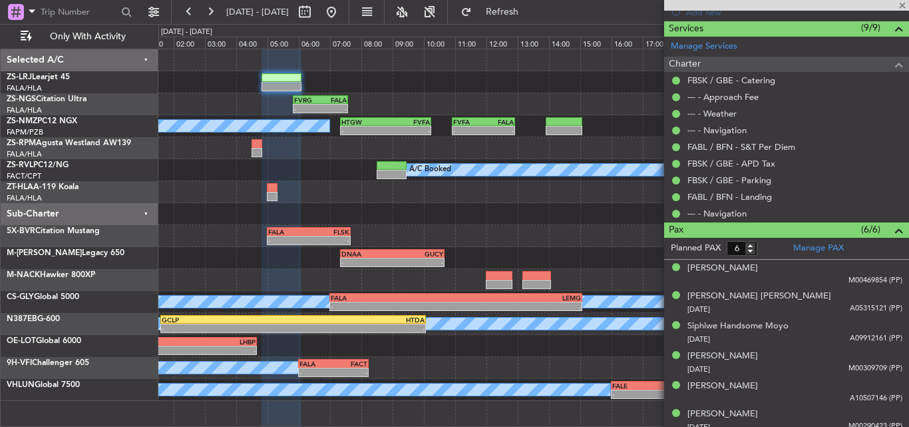
scroll to position [341, 0]
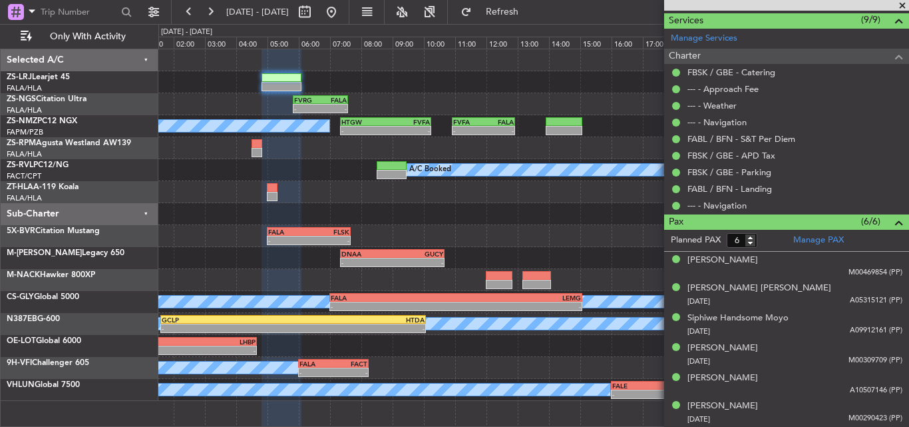
click at [903, 7] on span at bounding box center [902, 6] width 13 height 12
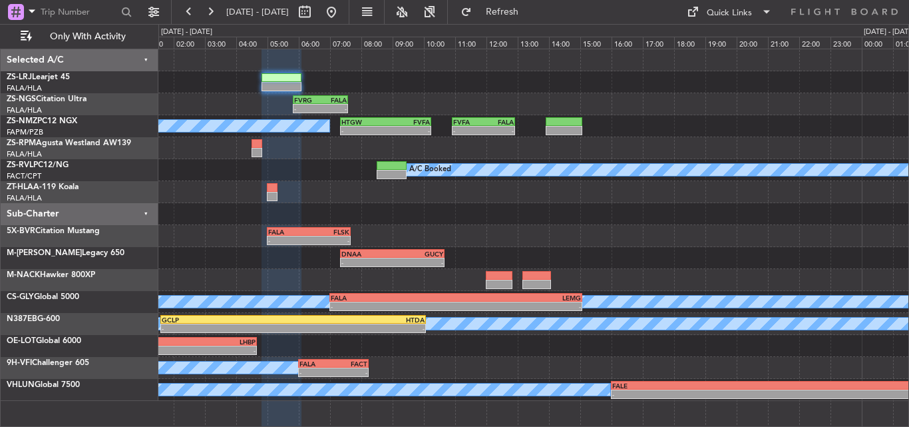
type input "0"
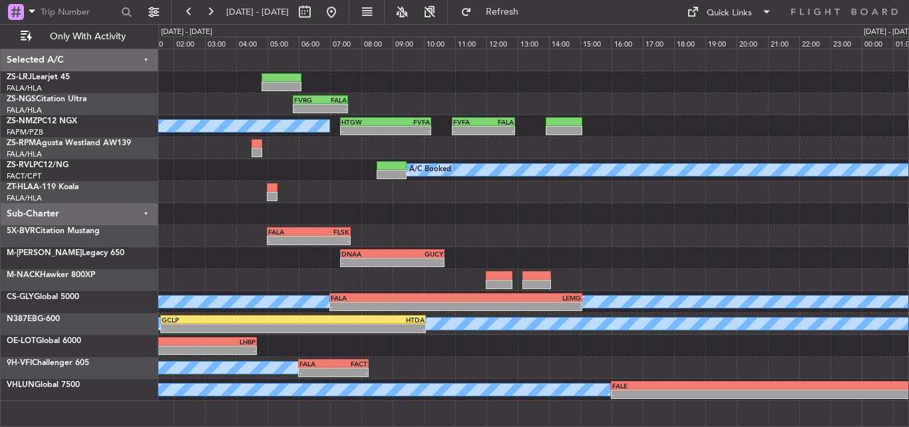
click at [614, 214] on div at bounding box center [533, 214] width 750 height 22
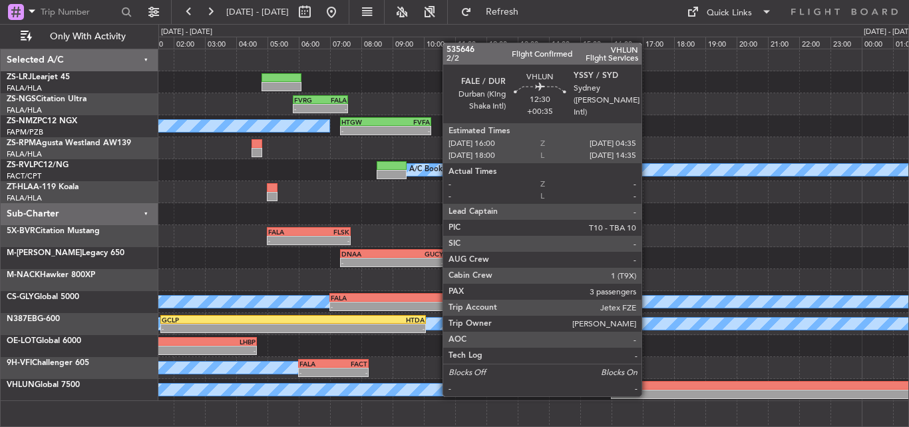
click at [648, 395] on div "-" at bounding box center [710, 394] width 196 height 8
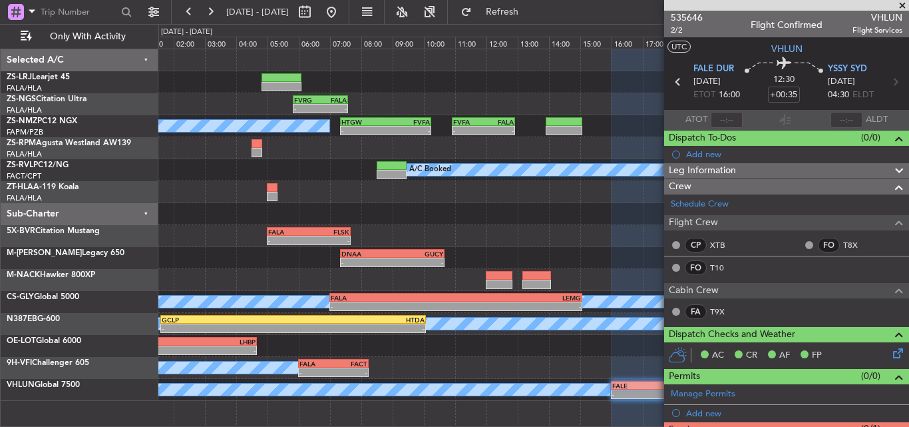
click at [899, 5] on span at bounding box center [902, 6] width 13 height 12
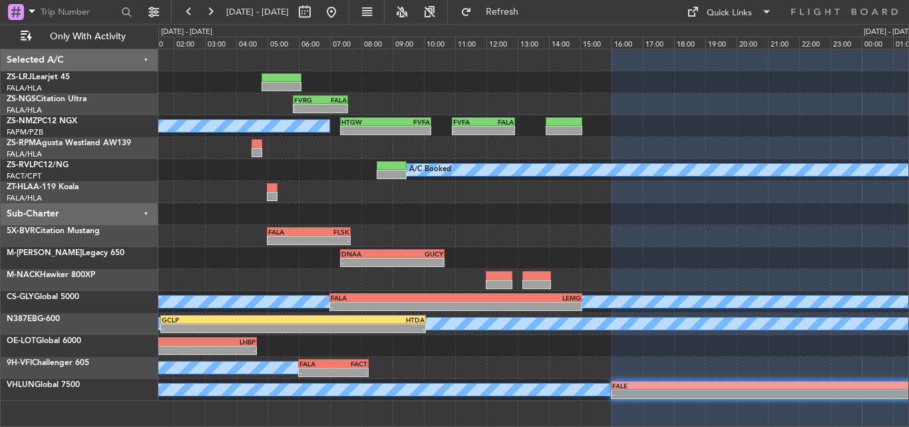
type input "0"
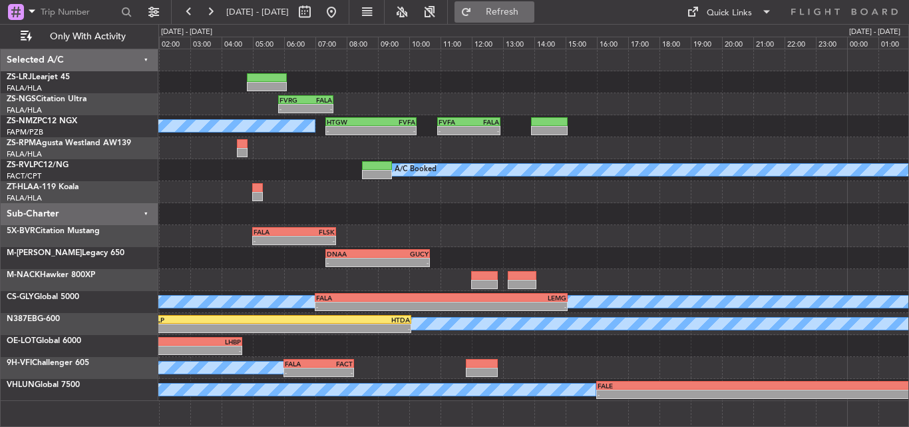
click at [530, 7] on span "Refresh" at bounding box center [503, 11] width 56 height 9
click at [342, 9] on button at bounding box center [331, 11] width 21 height 21
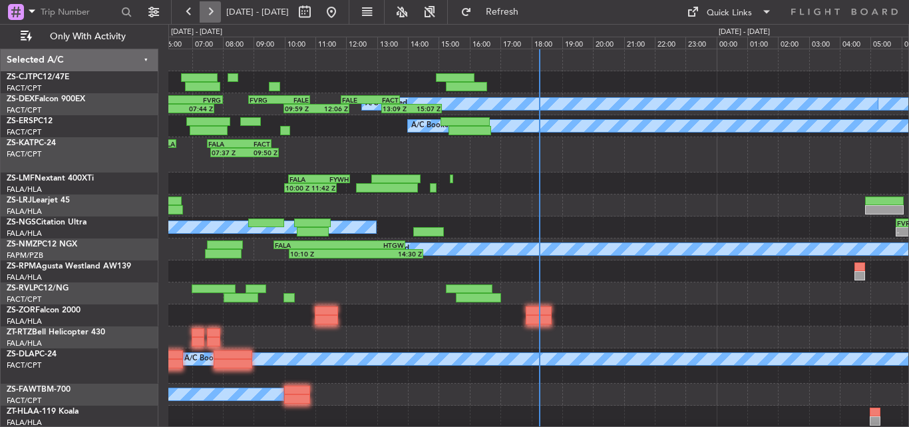
click at [212, 12] on button at bounding box center [210, 11] width 21 height 21
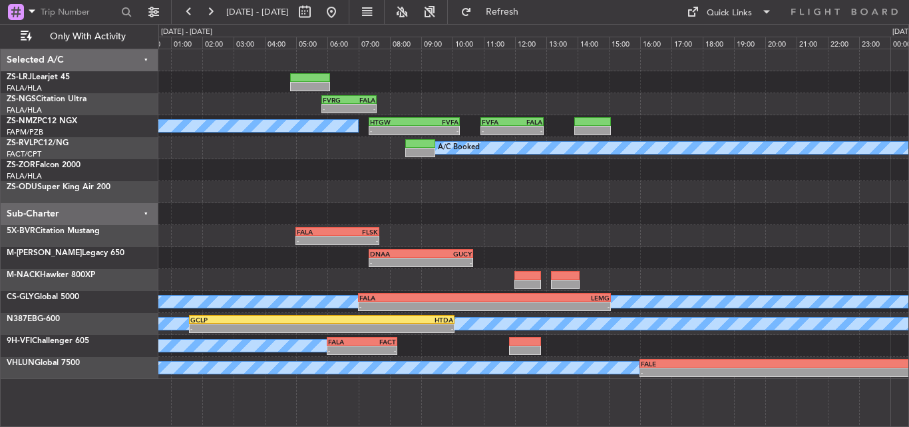
click at [505, 232] on div "- - FVRG 05:50 Z FALA 07:35 Z A/C Booked - - HTGW 07:20 Z FVFA 10:15 Z - - FVFA…" at bounding box center [533, 213] width 750 height 329
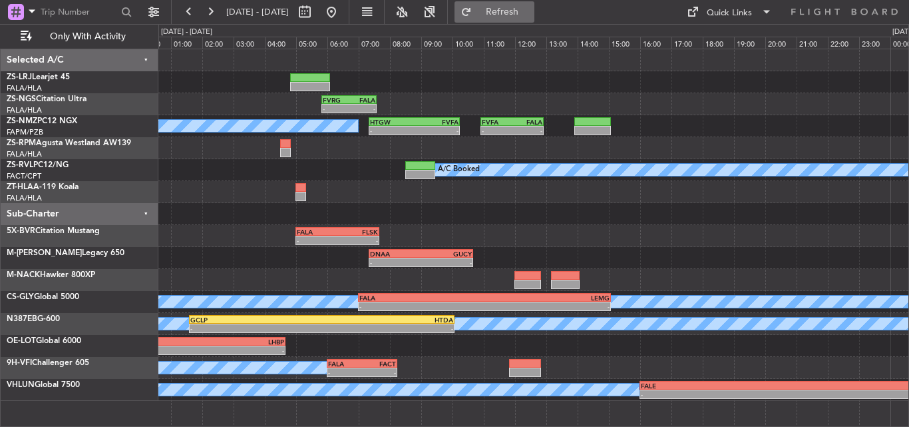
click at [530, 15] on span "Refresh" at bounding box center [503, 11] width 56 height 9
